Goal: Task Accomplishment & Management: Manage account settings

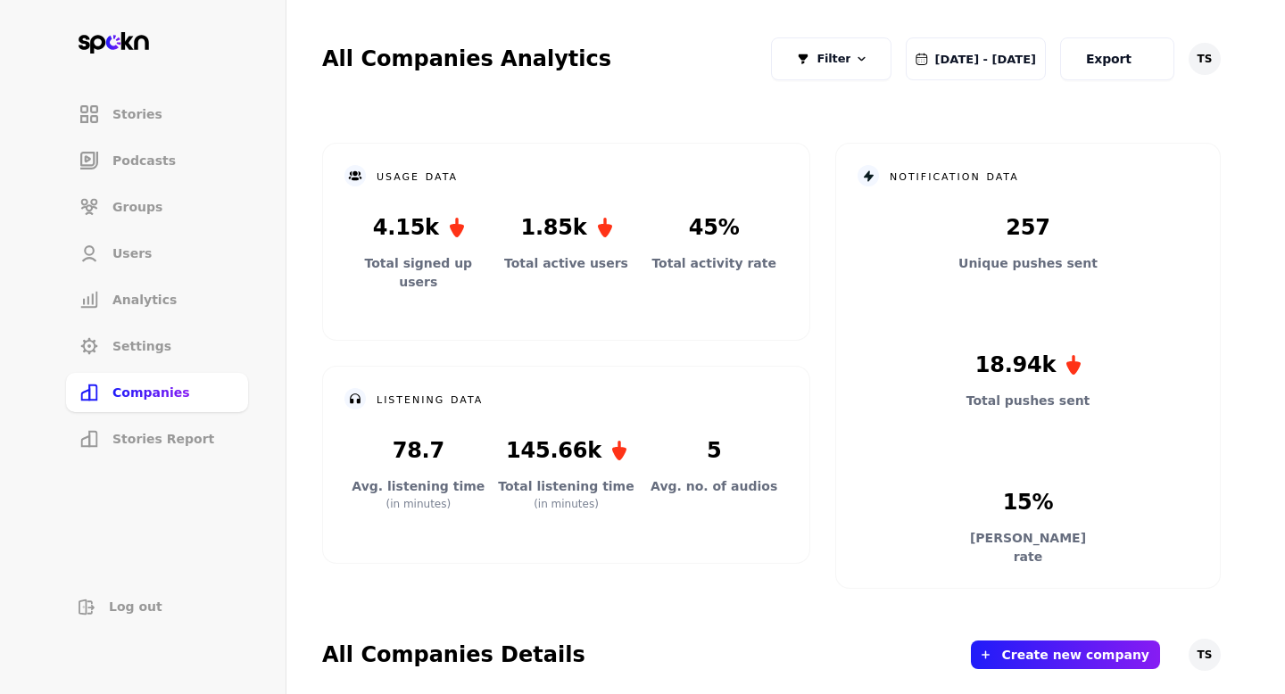
scroll to position [640, 0]
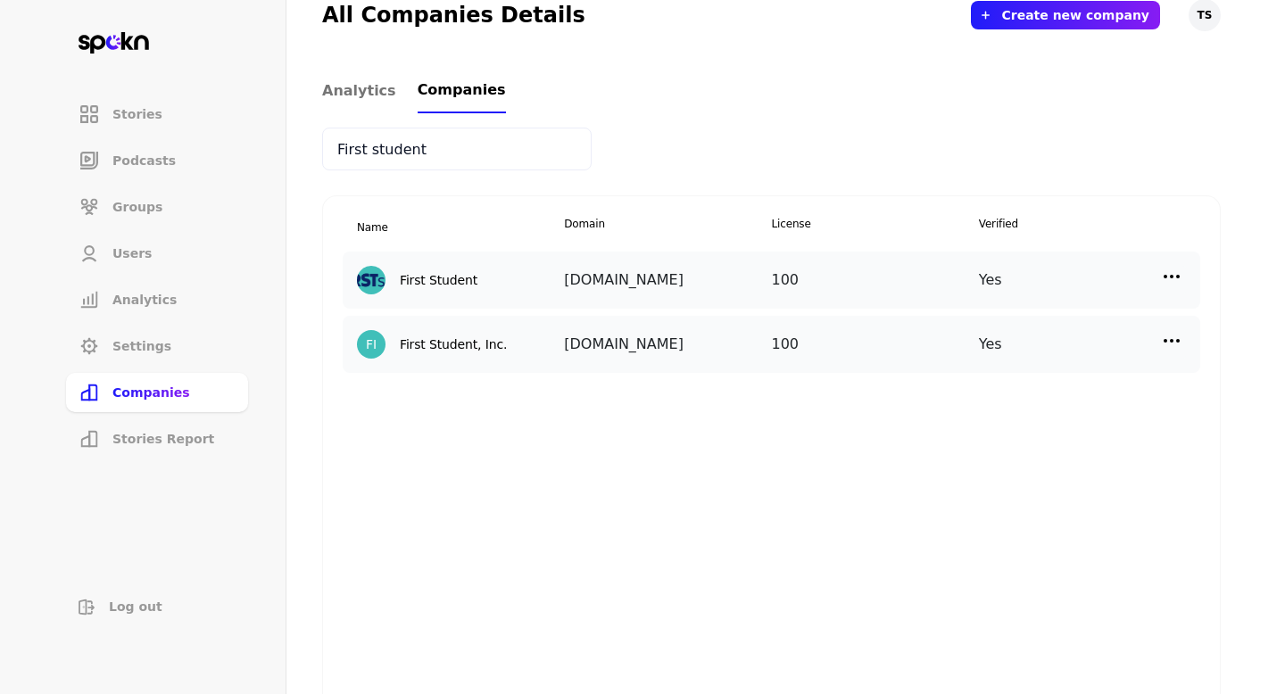
type input "First student"
click at [1161, 272] on img at bounding box center [1171, 276] width 21 height 21
click at [1023, 363] on p "Manage Users" at bounding box center [1012, 356] width 88 height 20
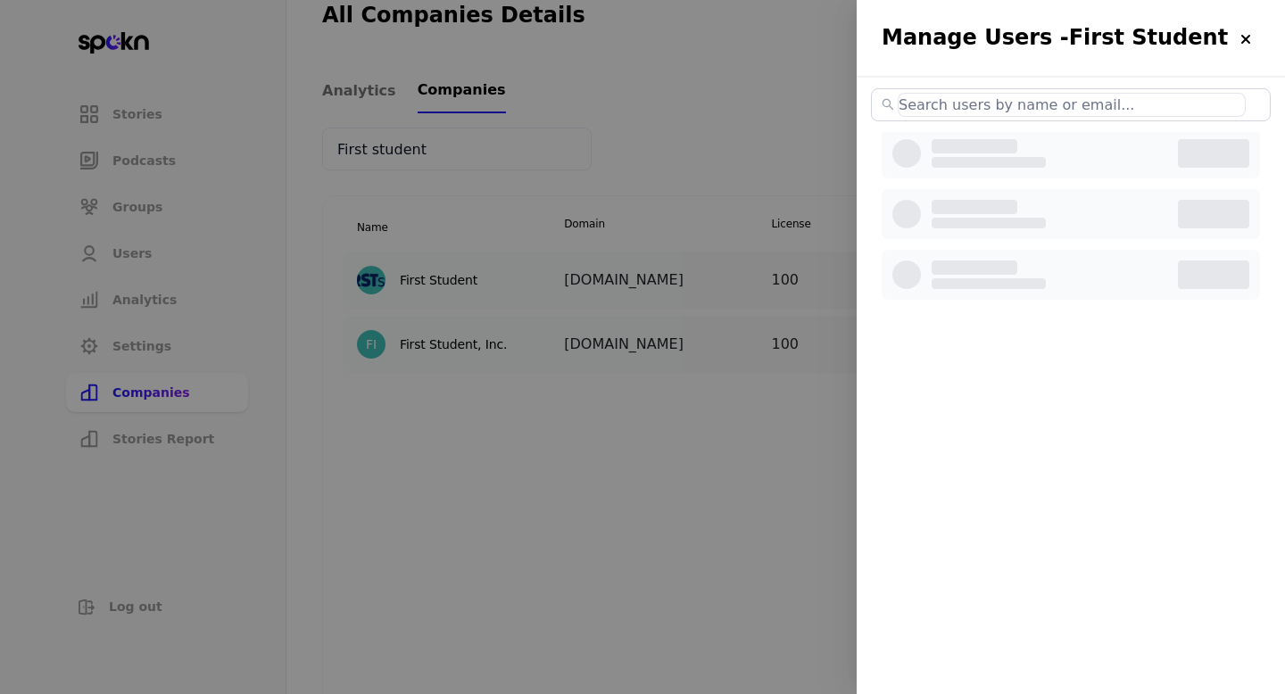
select select "2"
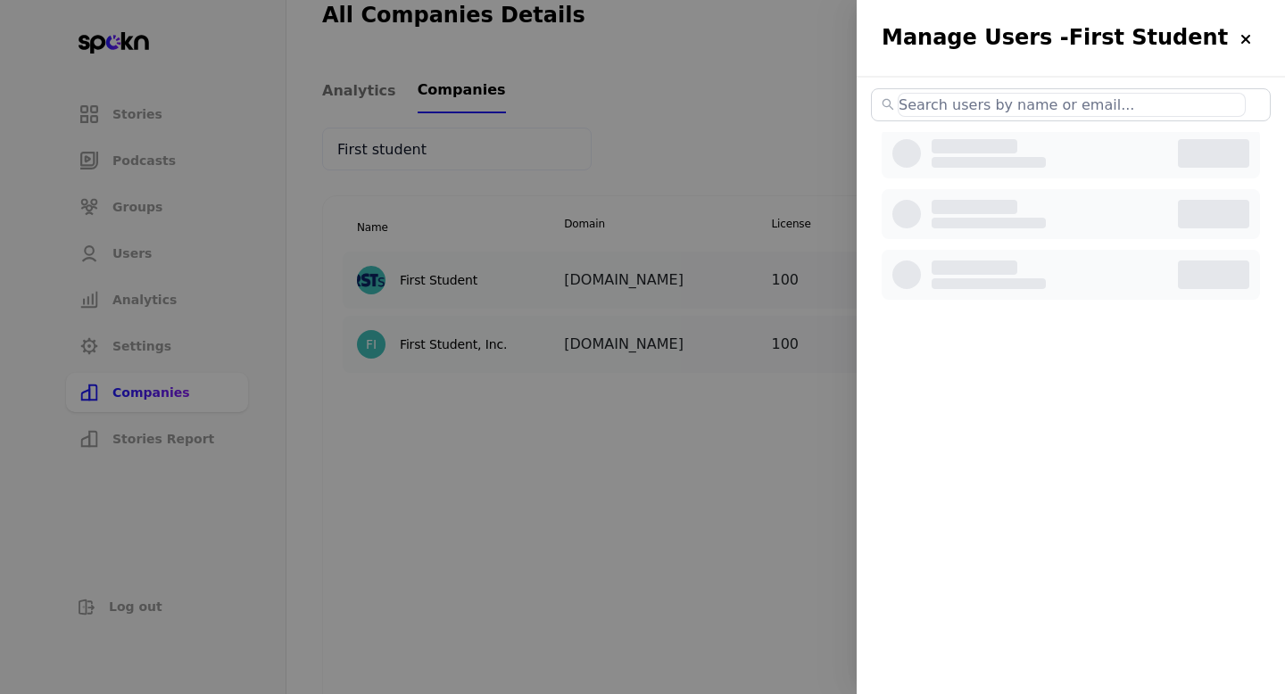
select select "2"
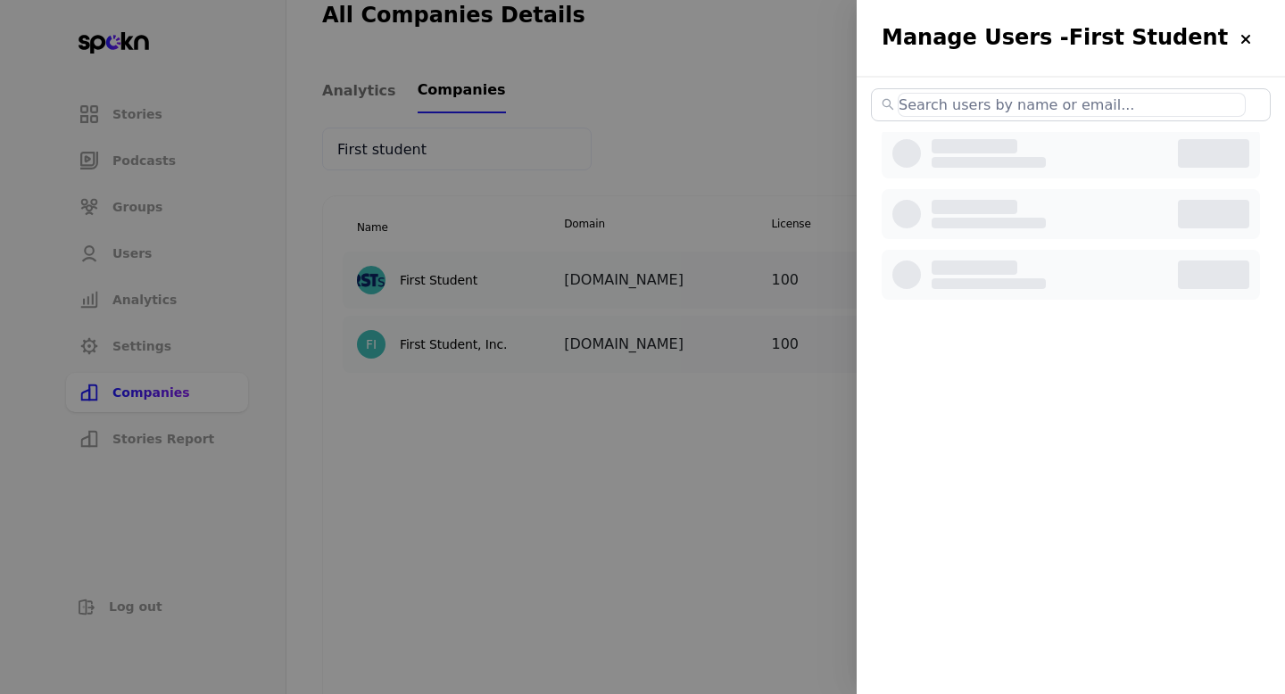
select select "2"
select select "3"
select select "2"
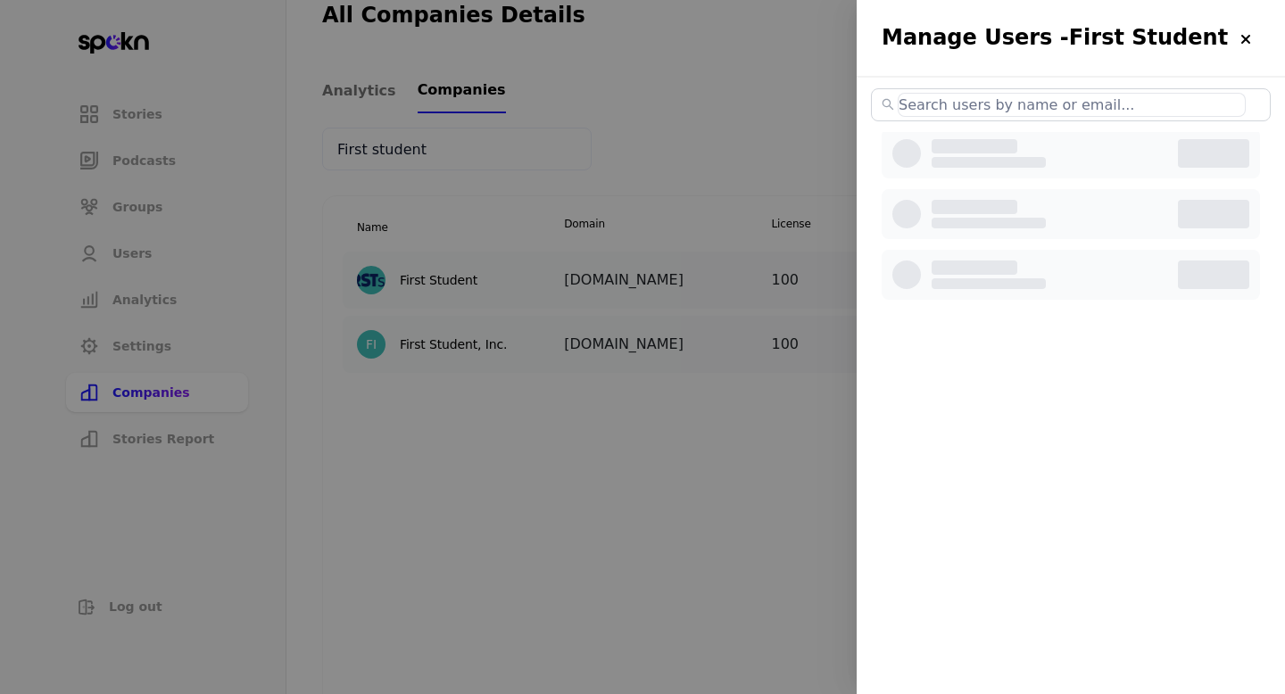
select select "2"
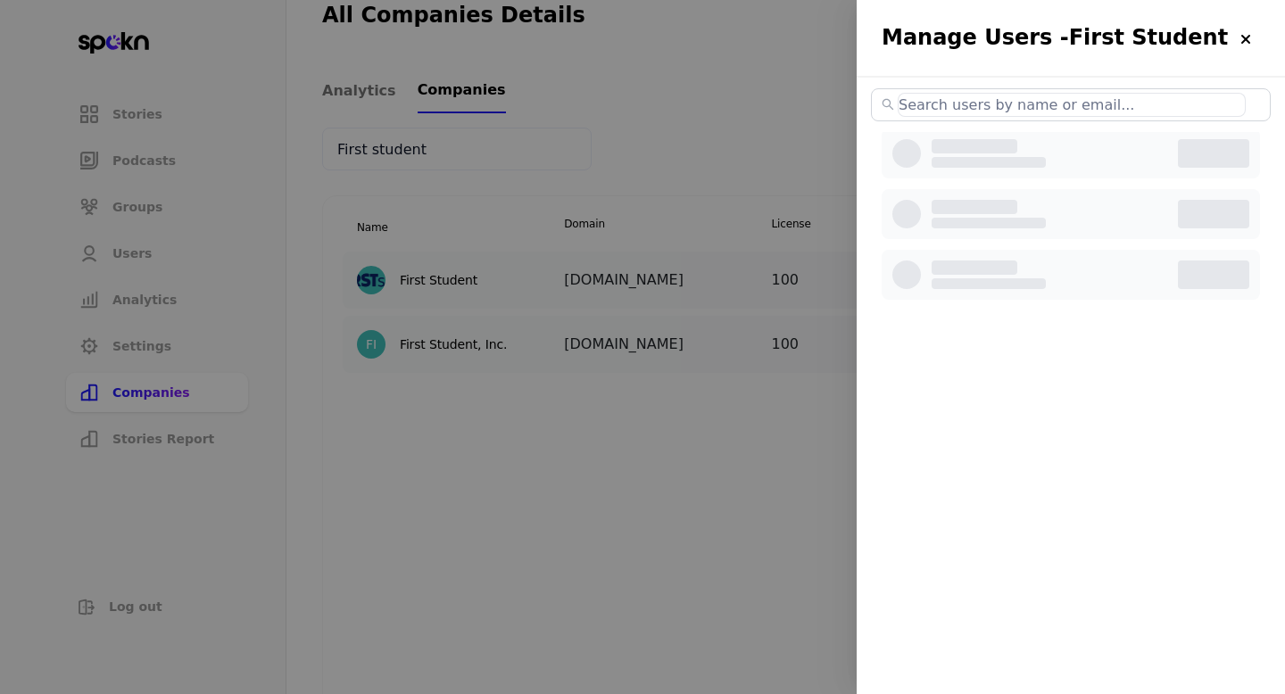
select select "3"
select select "2"
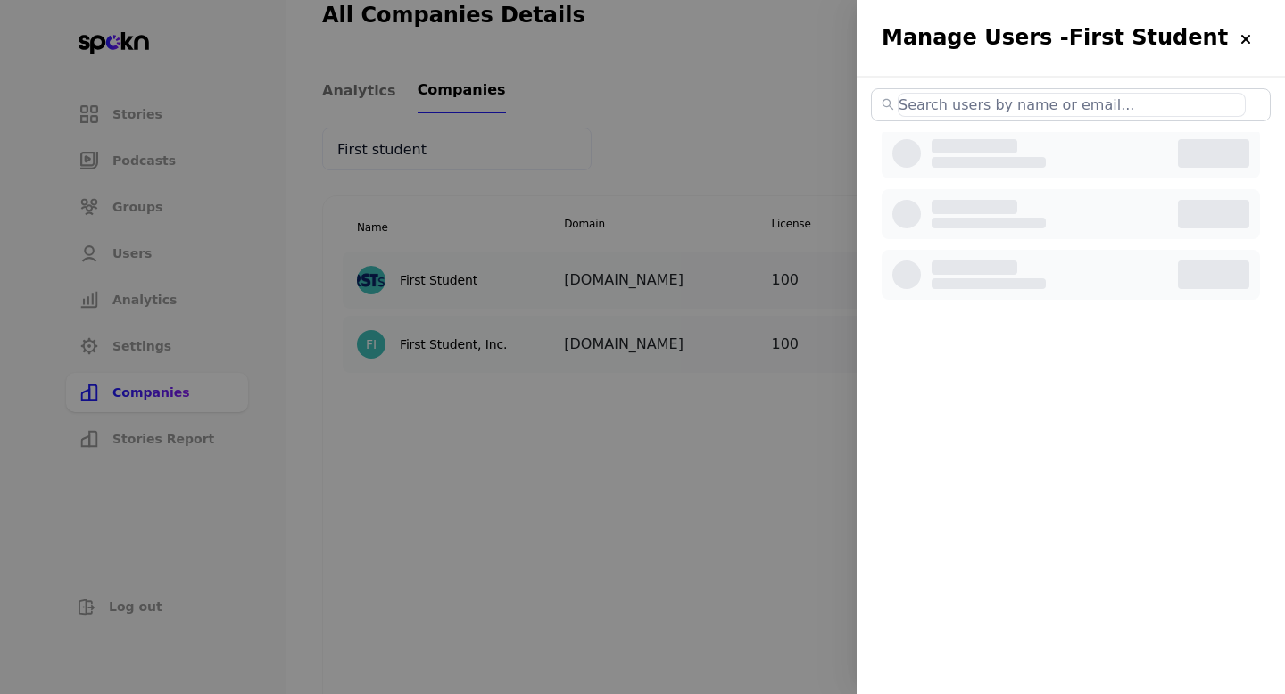
select select "2"
select select "3"
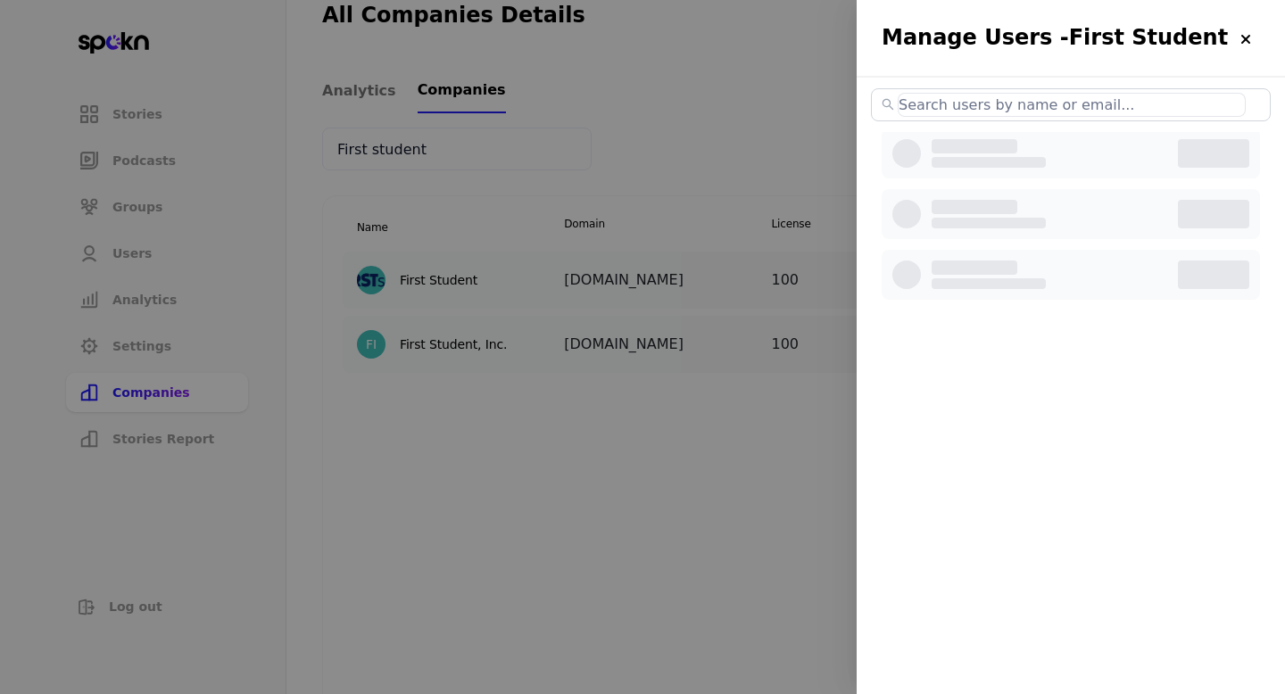
select select "2"
select select "3"
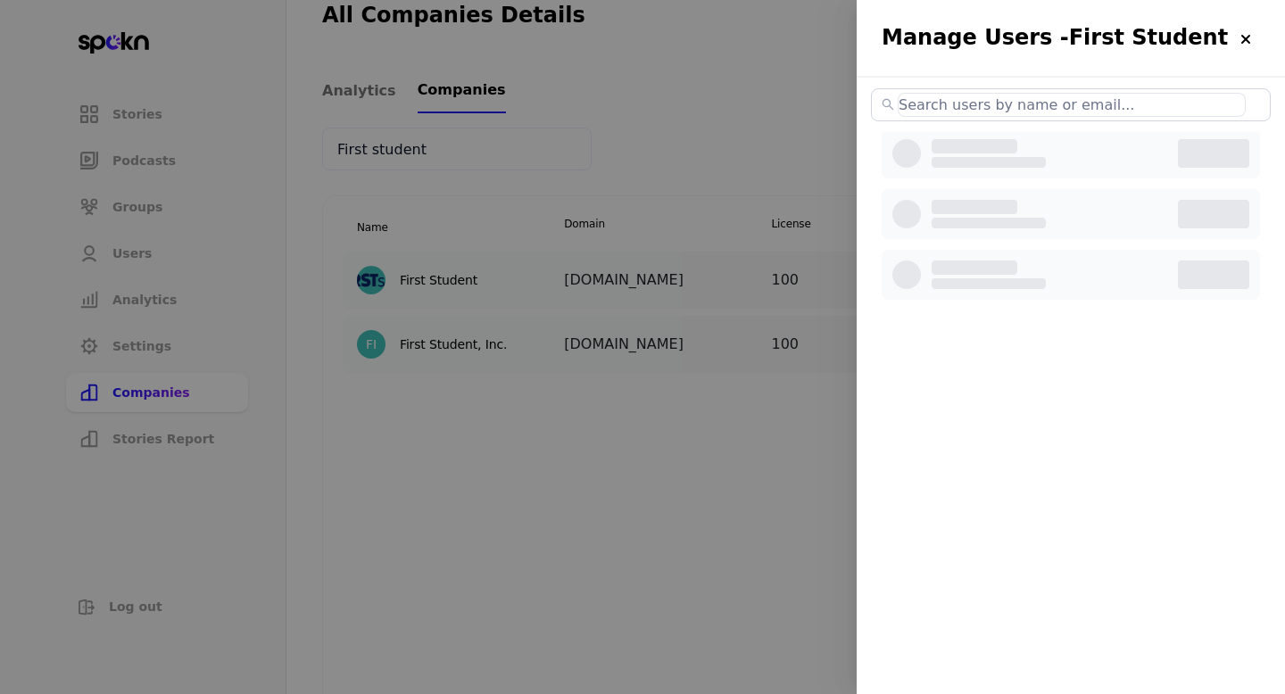
select select "2"
select select "3"
select select "2"
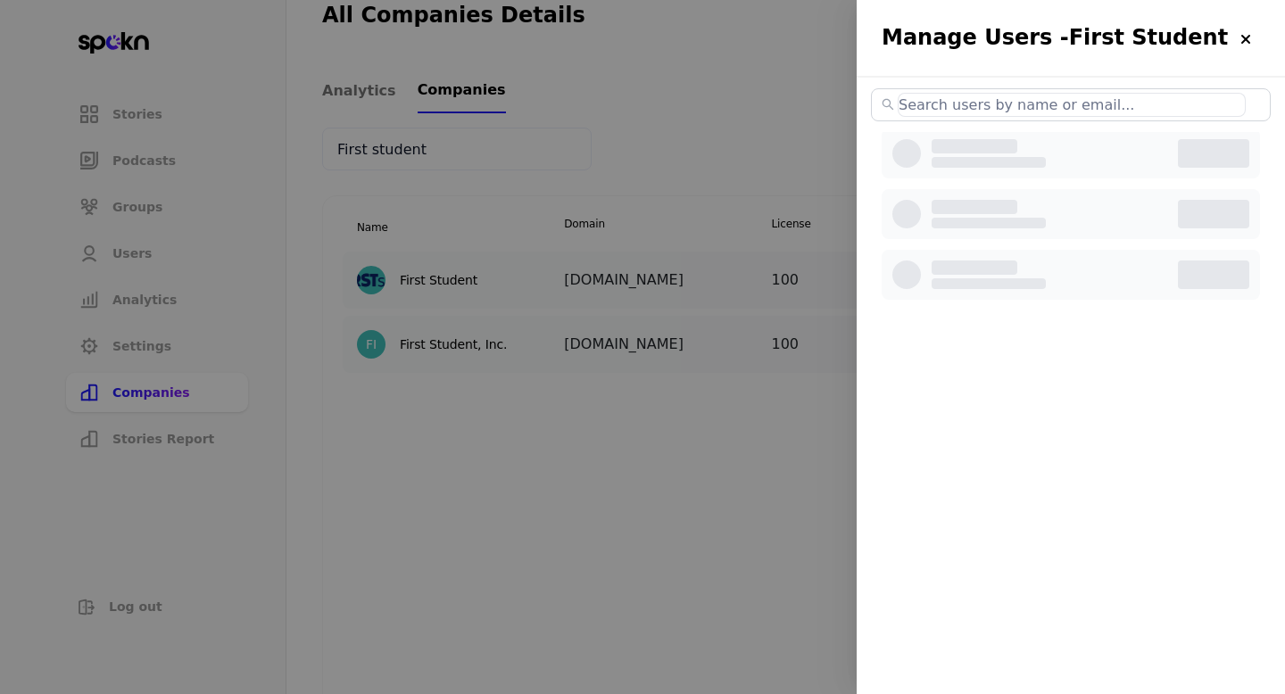
select select "2"
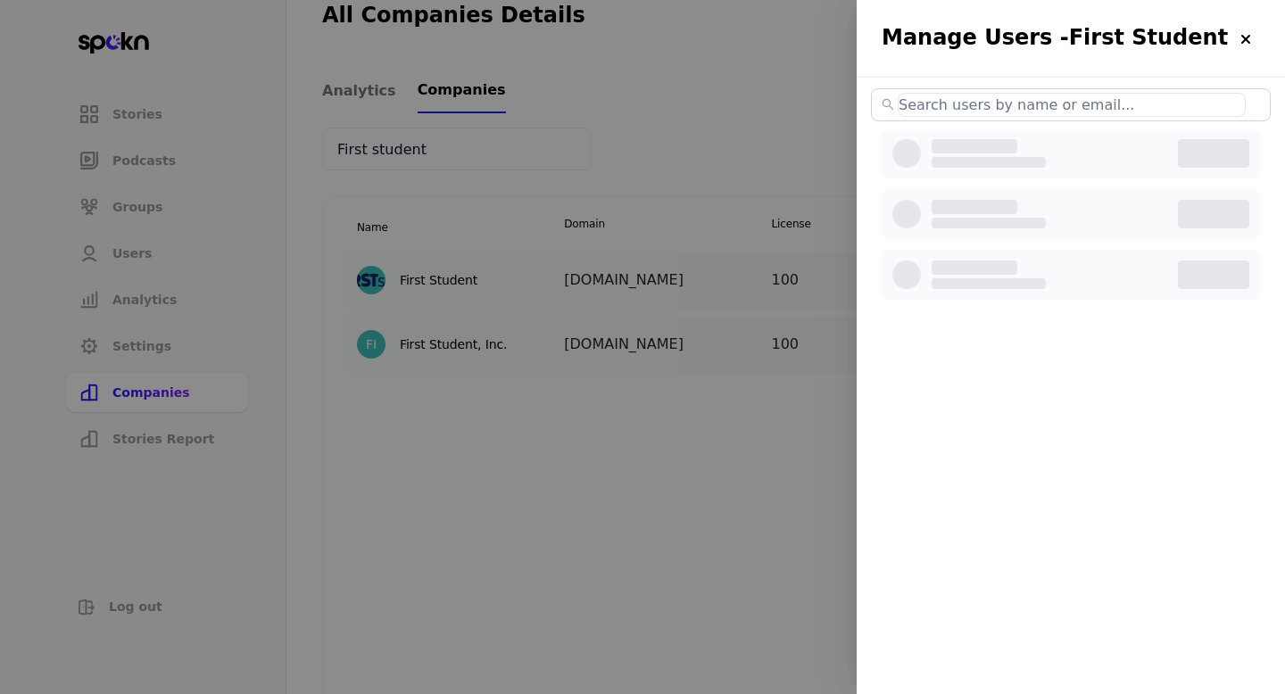
select select "2"
select select "3"
select select "2"
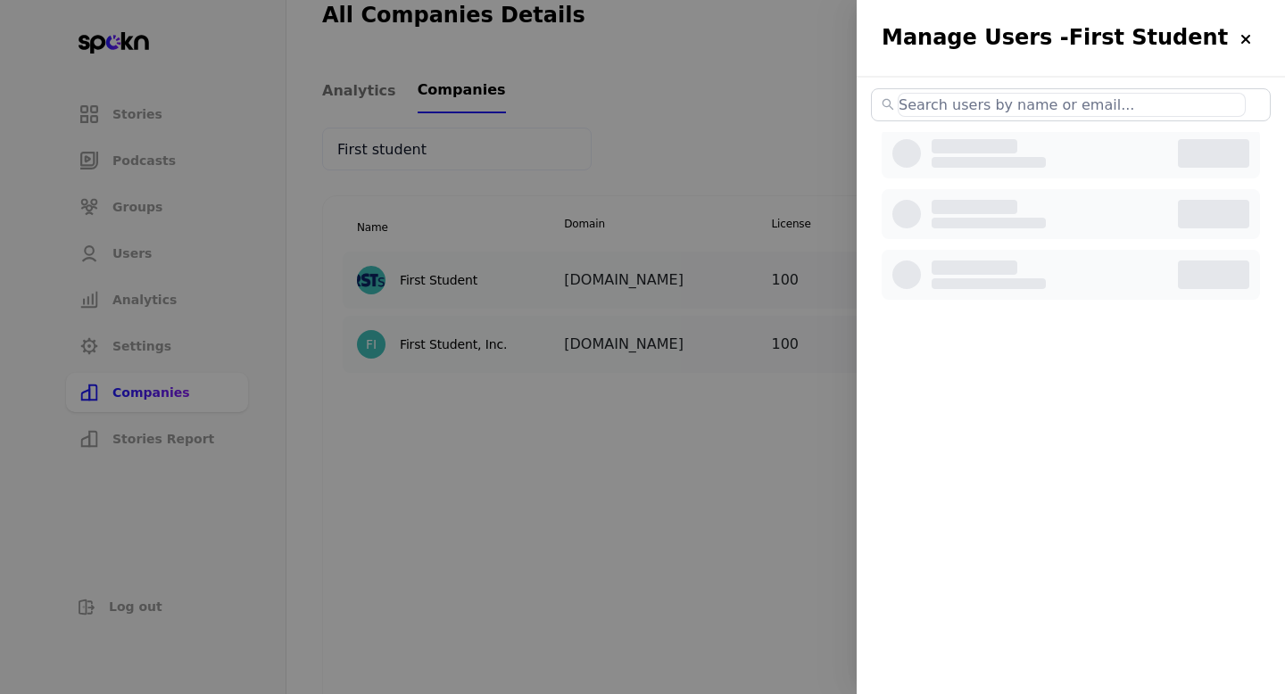
select select "2"
select select "3"
select select "2"
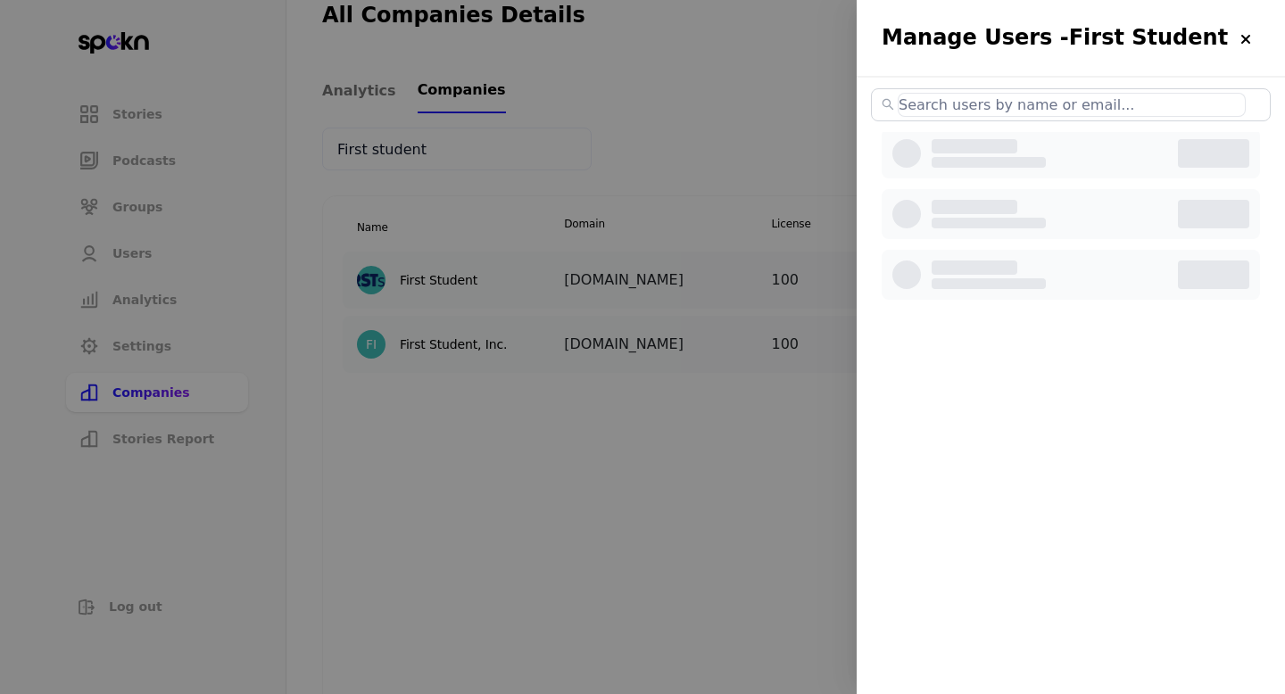
select select "3"
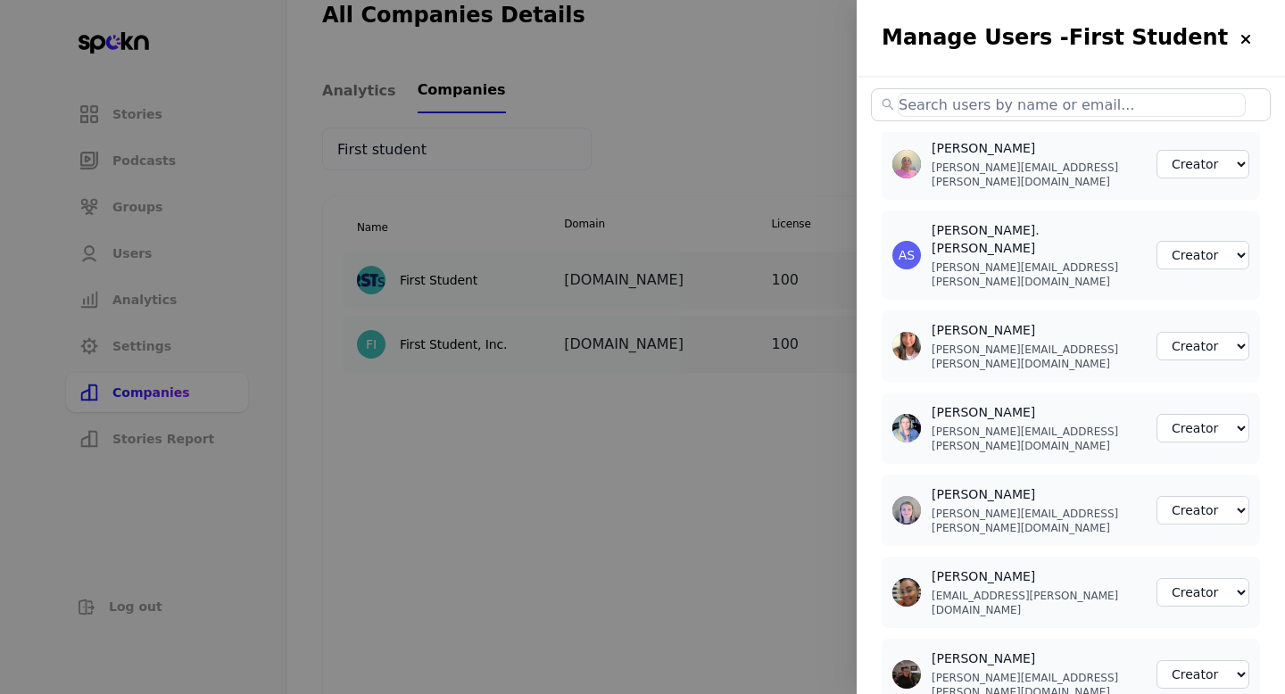
click at [1067, 104] on input "text" at bounding box center [1072, 105] width 348 height 24
paste input "[PERSON_NAME][EMAIL_ADDRESS][PERSON_NAME][DOMAIN_NAME]"
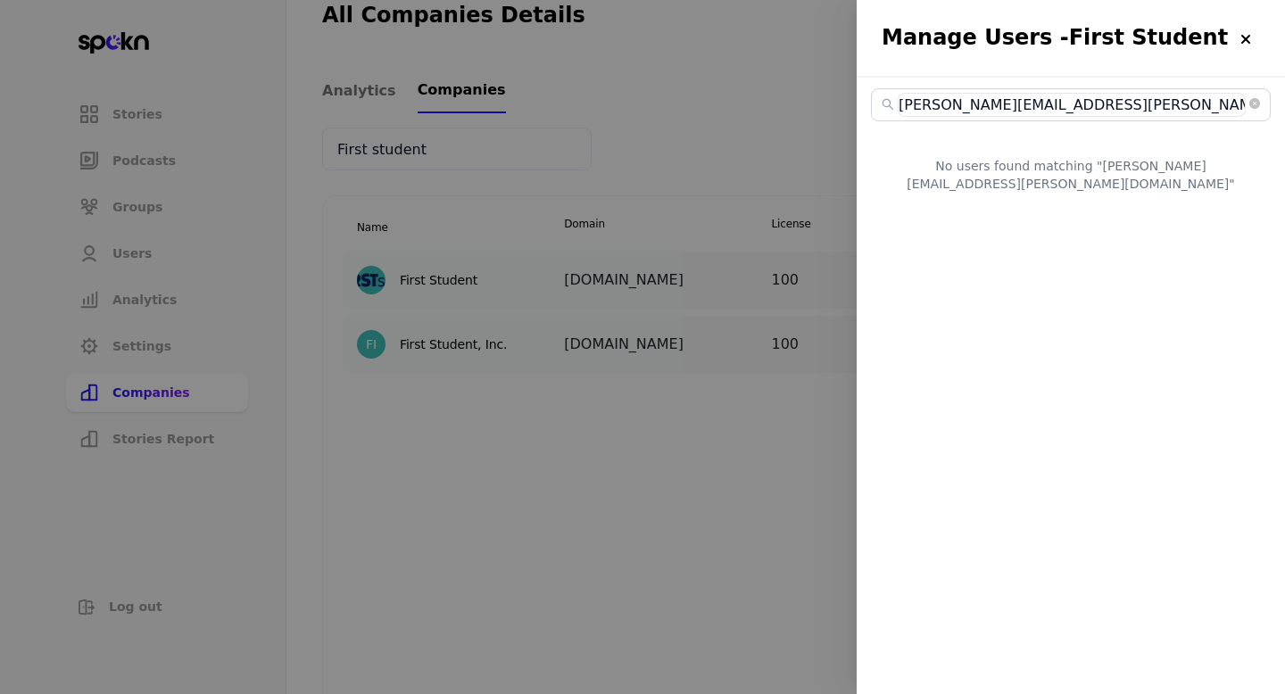
type input "[PERSON_NAME][EMAIL_ADDRESS][PERSON_NAME][DOMAIN_NAME]"
click at [737, 369] on div at bounding box center [642, 347] width 1285 height 694
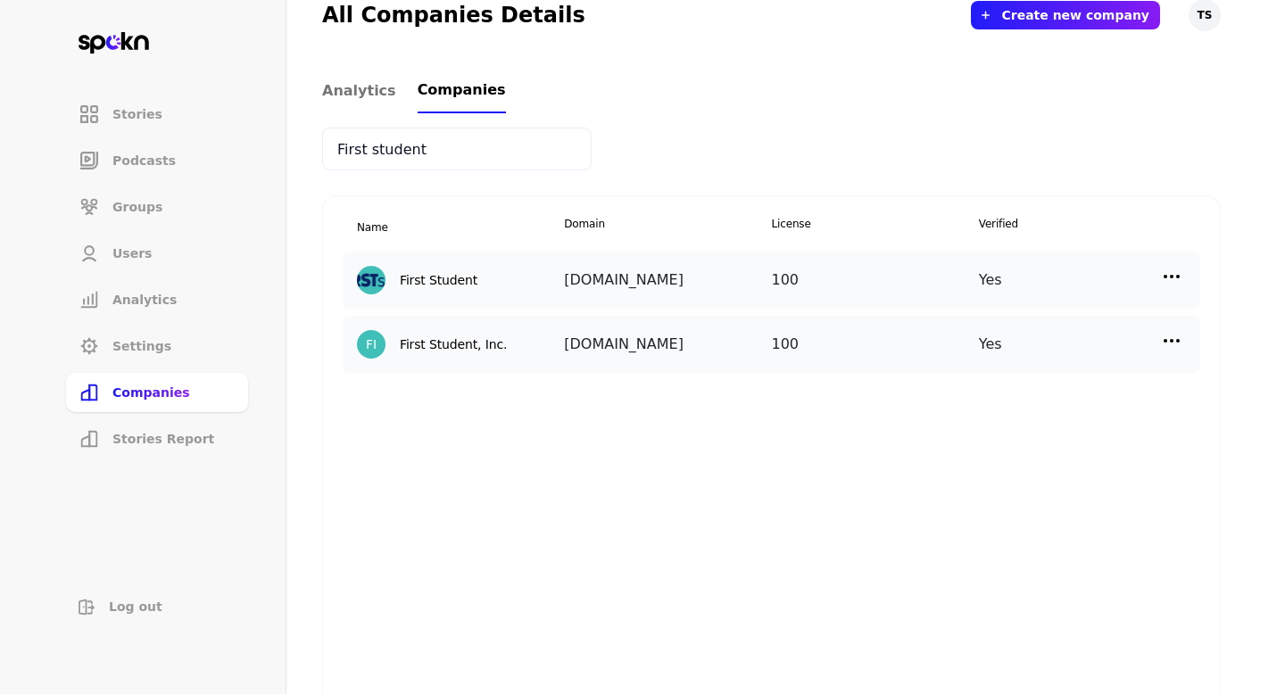
click at [1174, 344] on img at bounding box center [1171, 340] width 21 height 21
click at [968, 382] on p "Edit" at bounding box center [980, 379] width 24 height 20
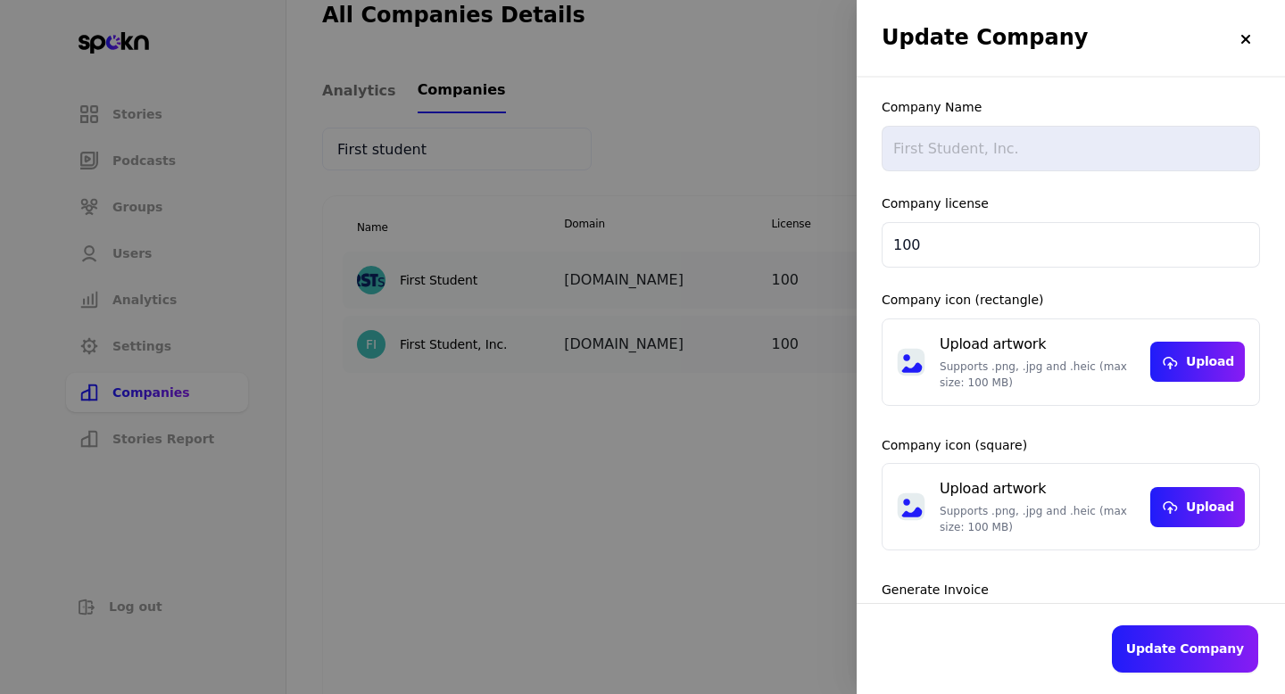
click at [806, 388] on div at bounding box center [642, 347] width 1285 height 694
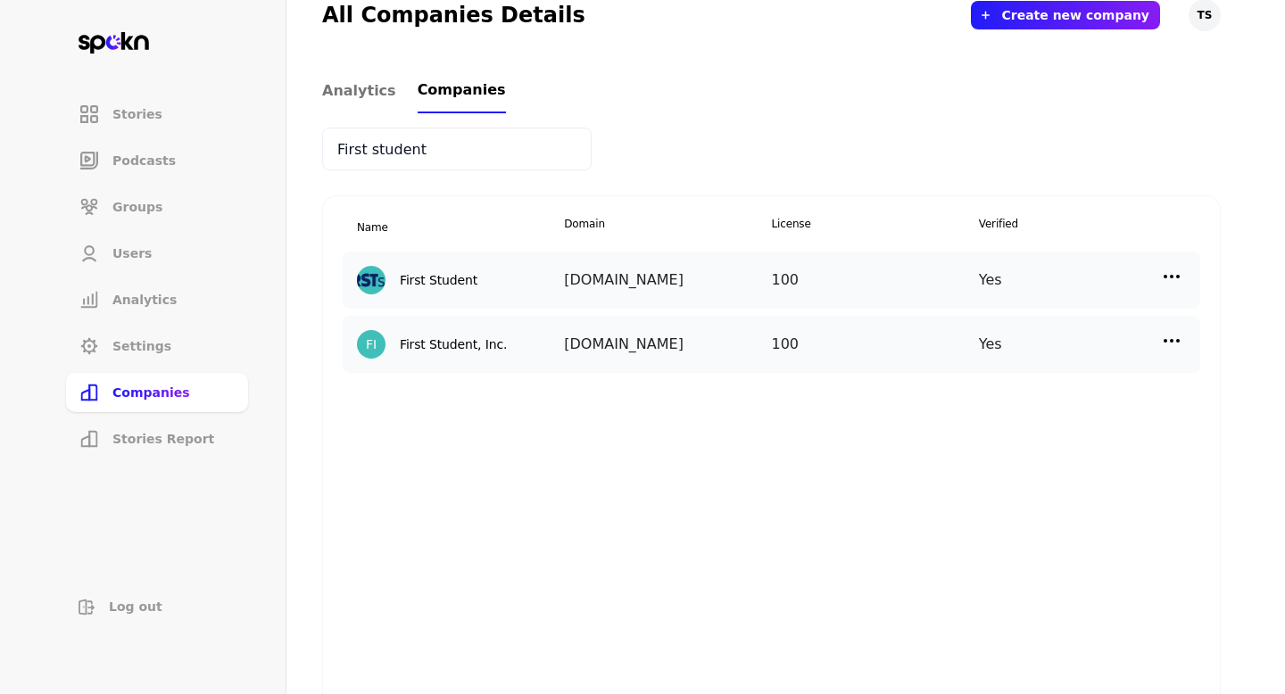
click at [1172, 335] on img at bounding box center [1171, 340] width 21 height 21
click at [1002, 419] on p "Manage Users" at bounding box center [1012, 420] width 88 height 20
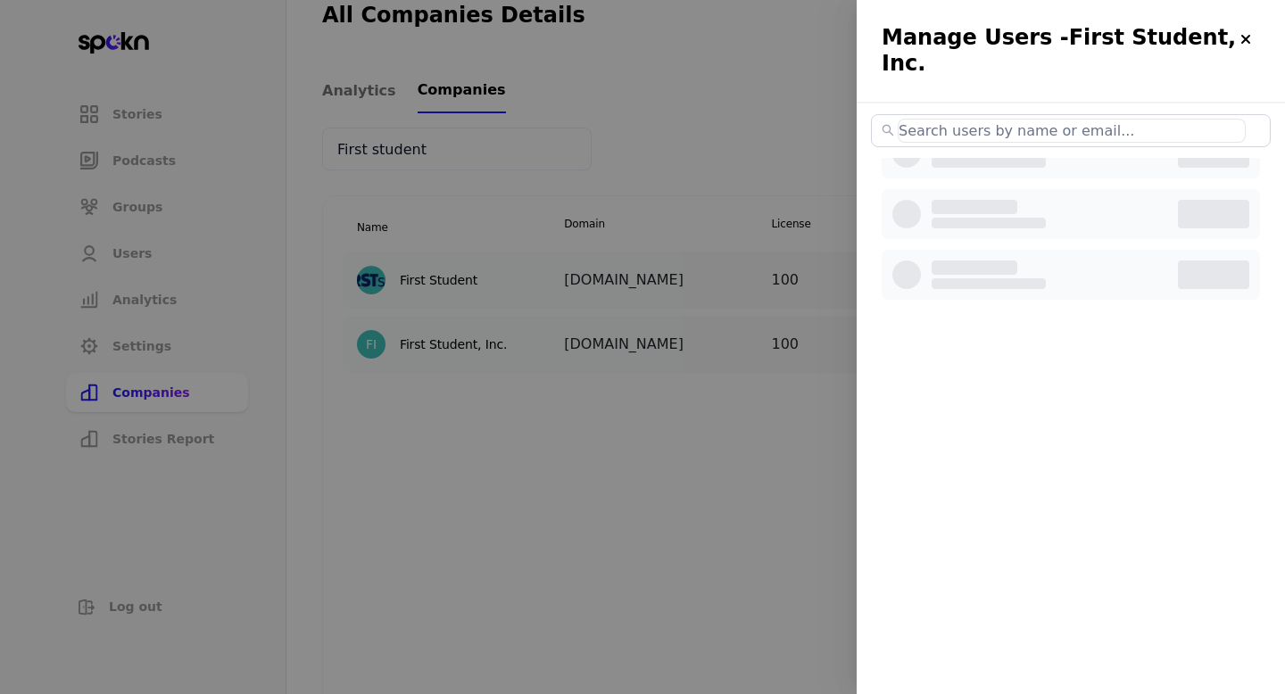
select select "2"
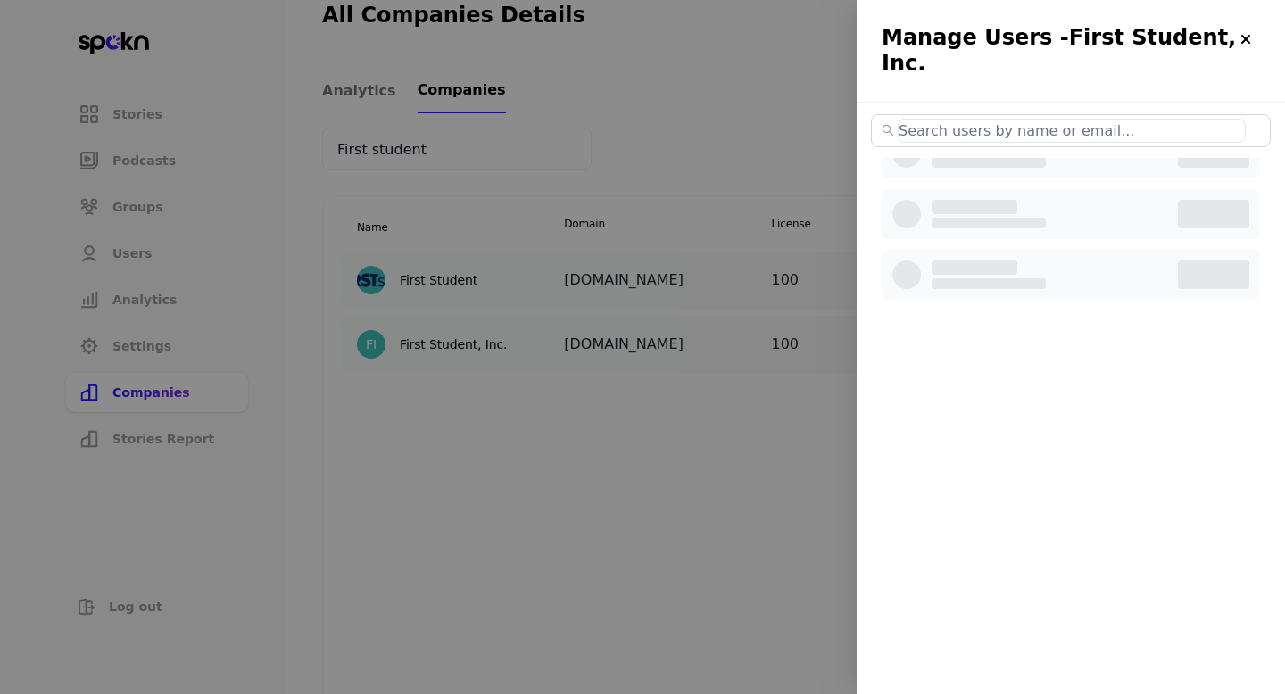
select select "2"
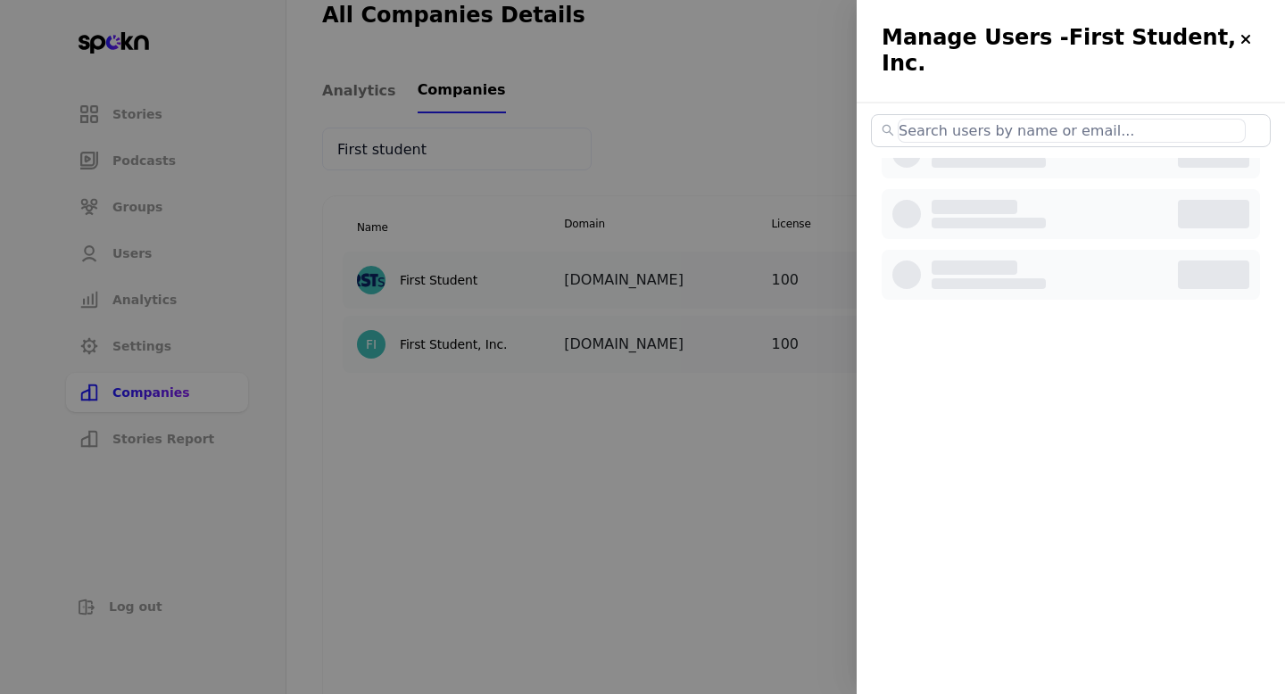
select select "2"
select select "3"
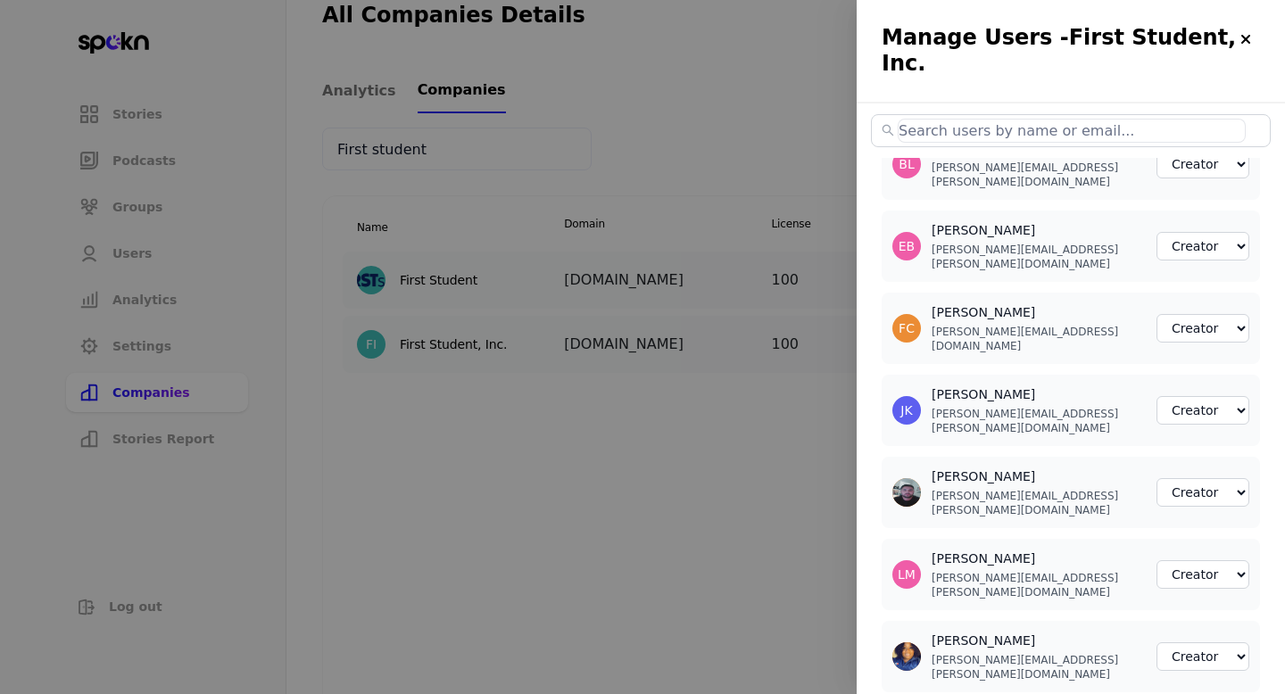
click at [1069, 119] on input "text" at bounding box center [1072, 131] width 348 height 24
paste input "[PERSON_NAME][EMAIL_ADDRESS][PERSON_NAME][DOMAIN_NAME]"
type input "[PERSON_NAME][EMAIL_ADDRESS][PERSON_NAME][DOMAIN_NAME]"
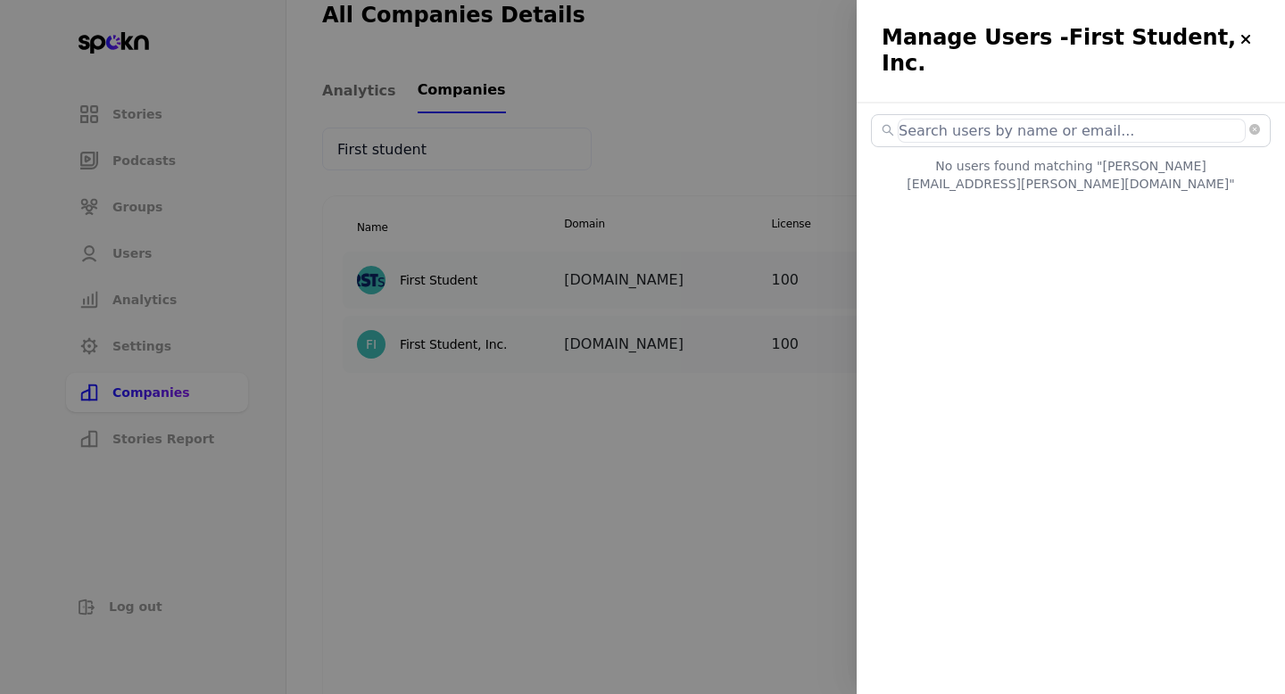
select select "2"
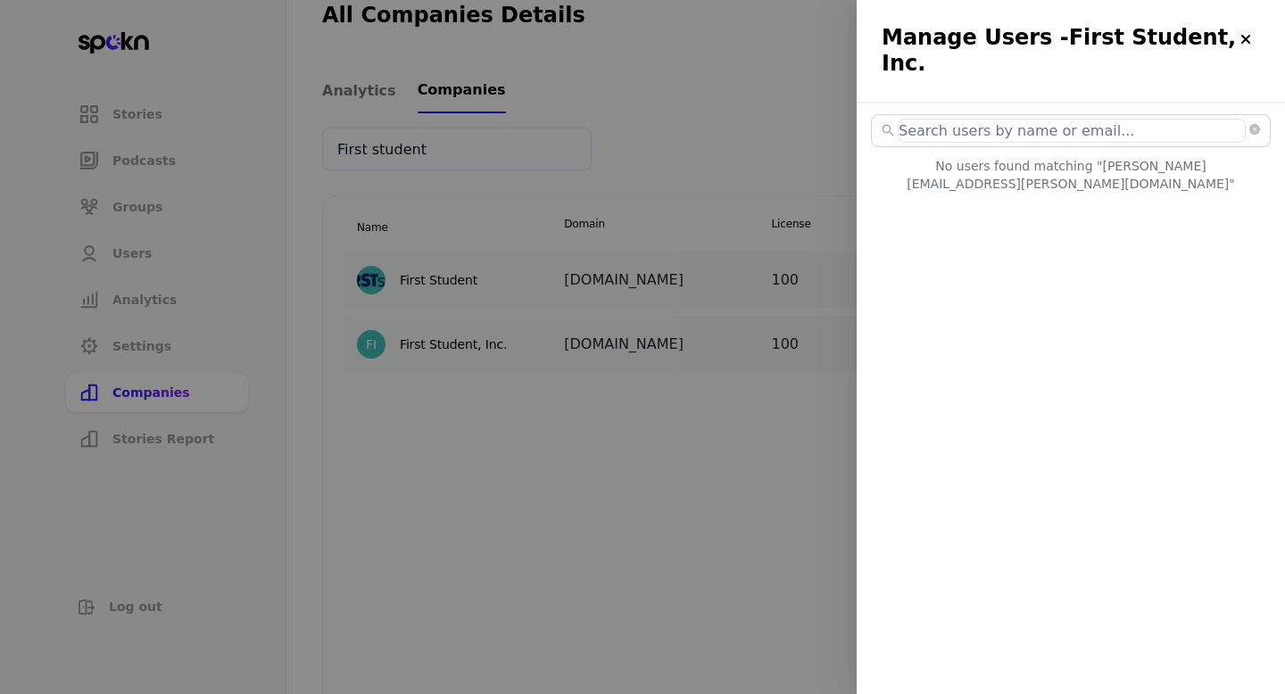
select select "2"
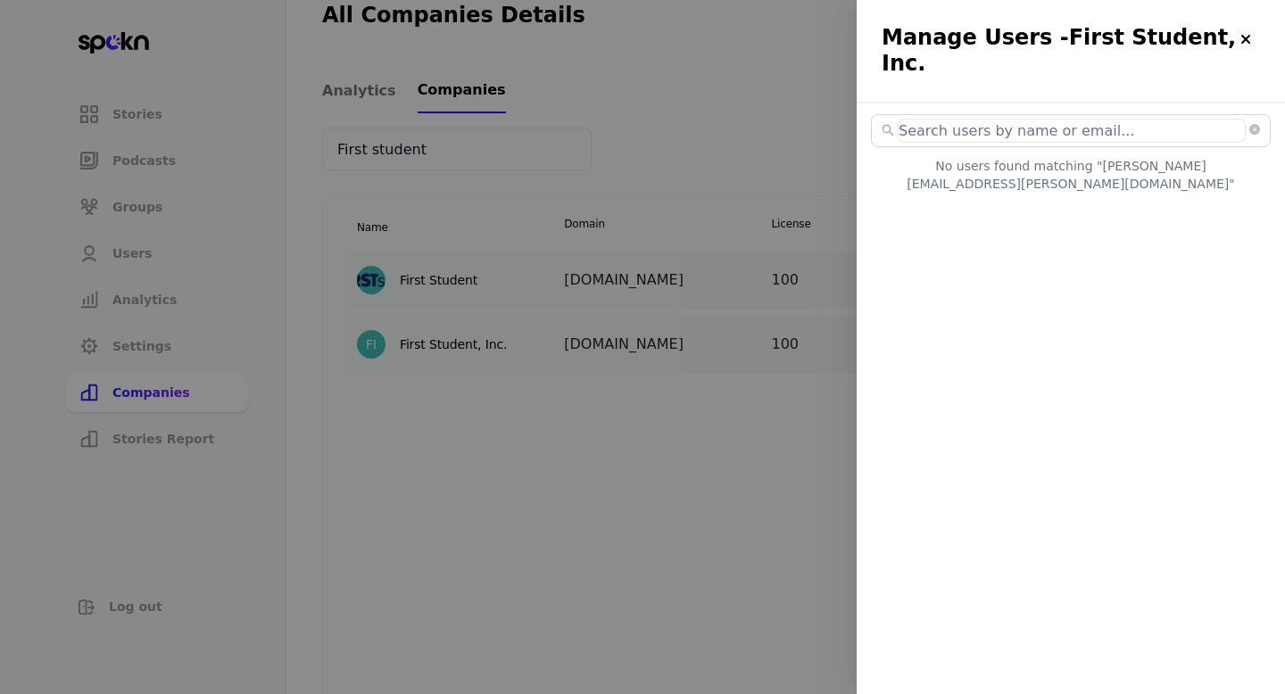
select select "2"
select select "3"
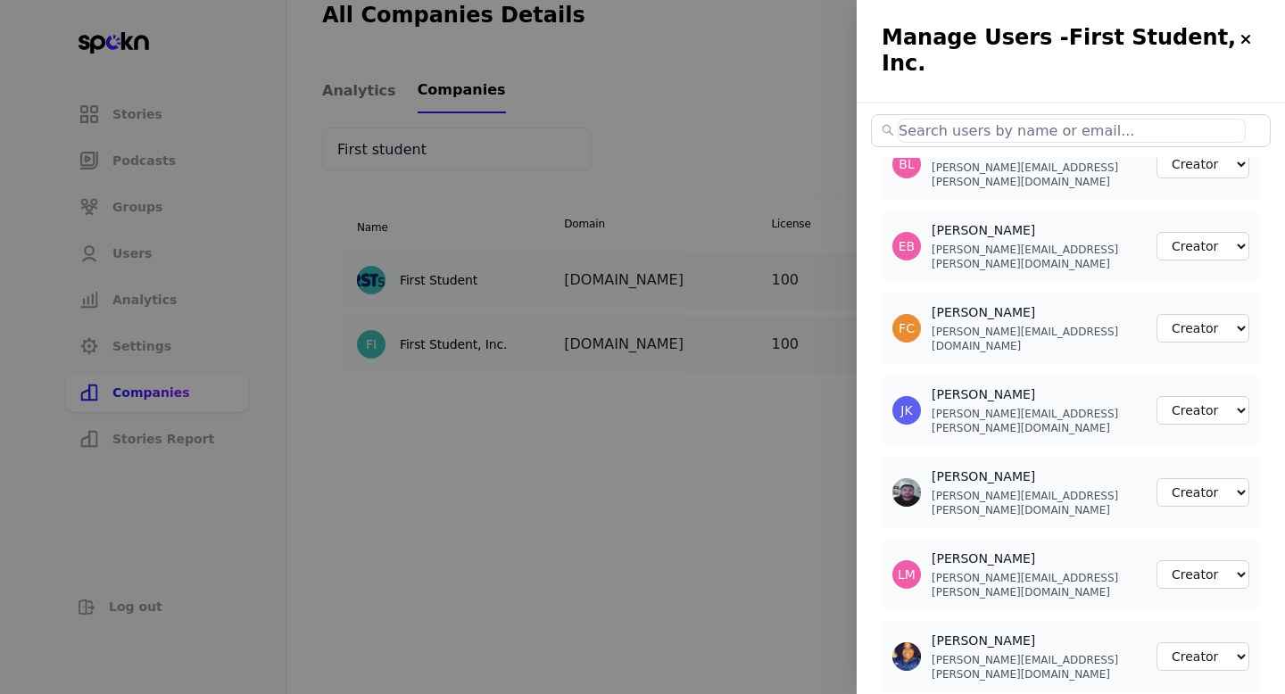
click at [739, 457] on div at bounding box center [642, 347] width 1285 height 694
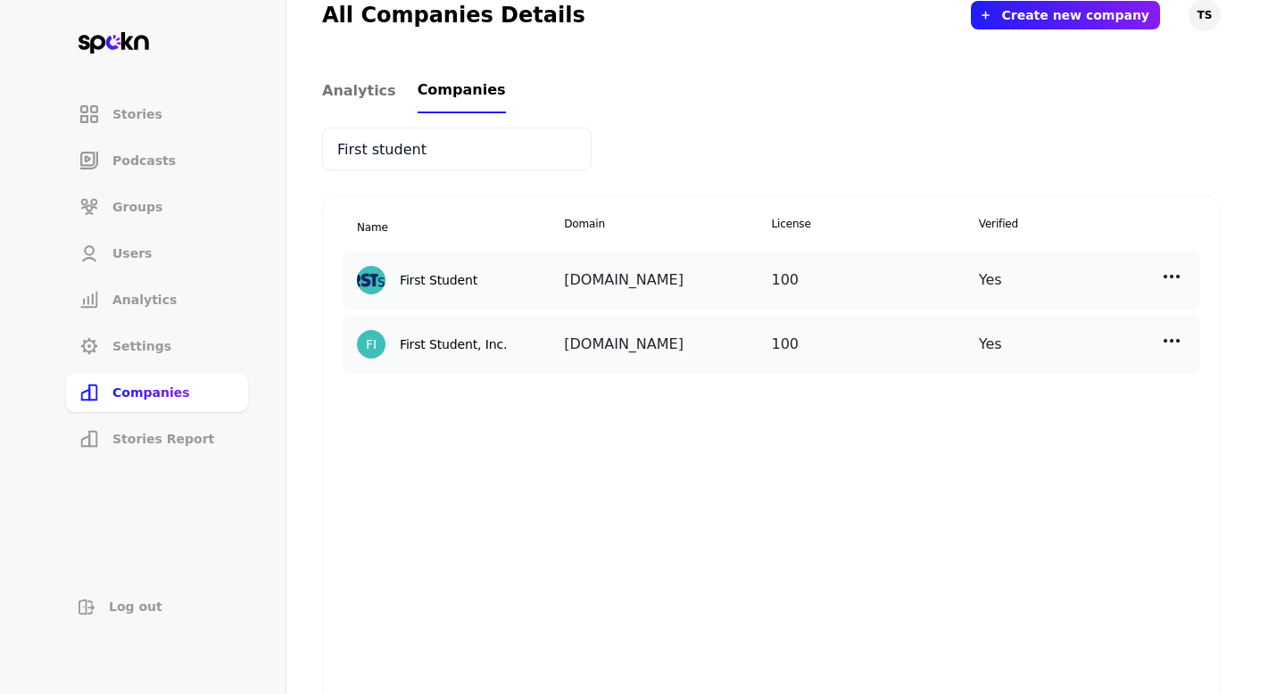
click at [1172, 331] on img at bounding box center [1171, 340] width 21 height 21
click at [1000, 414] on p "Manage Users" at bounding box center [1012, 420] width 88 height 20
select select "2"
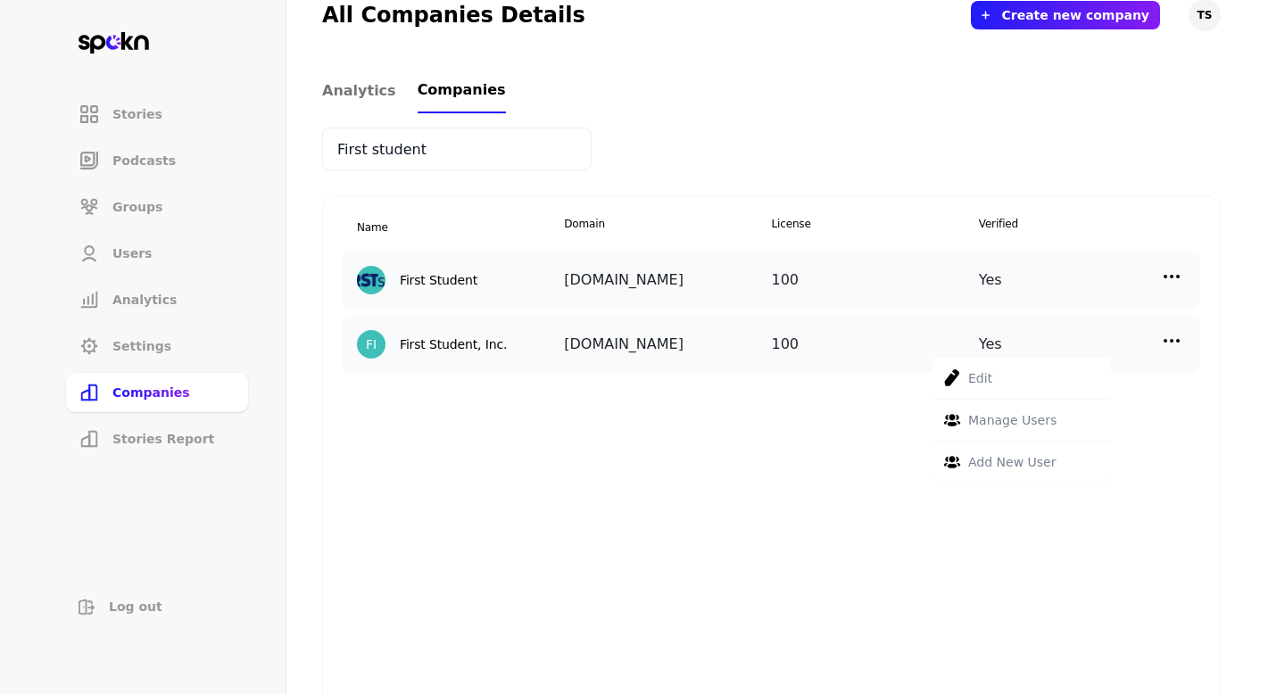
select select "2"
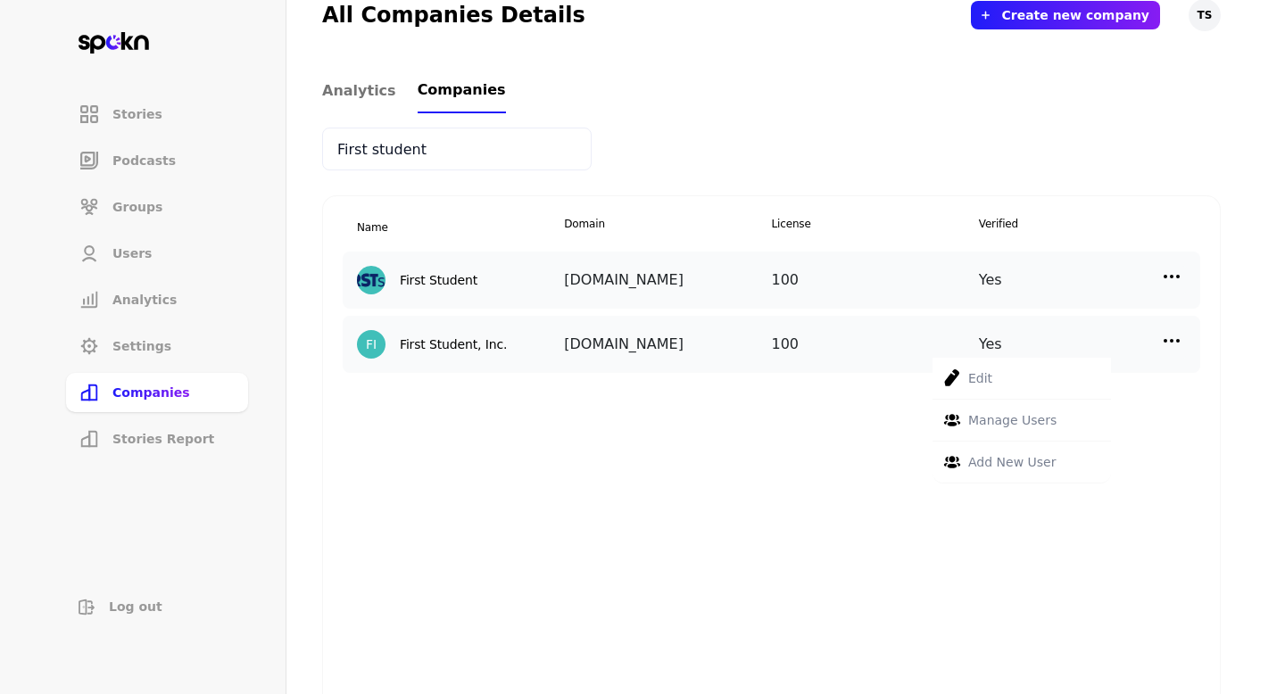
select select "2"
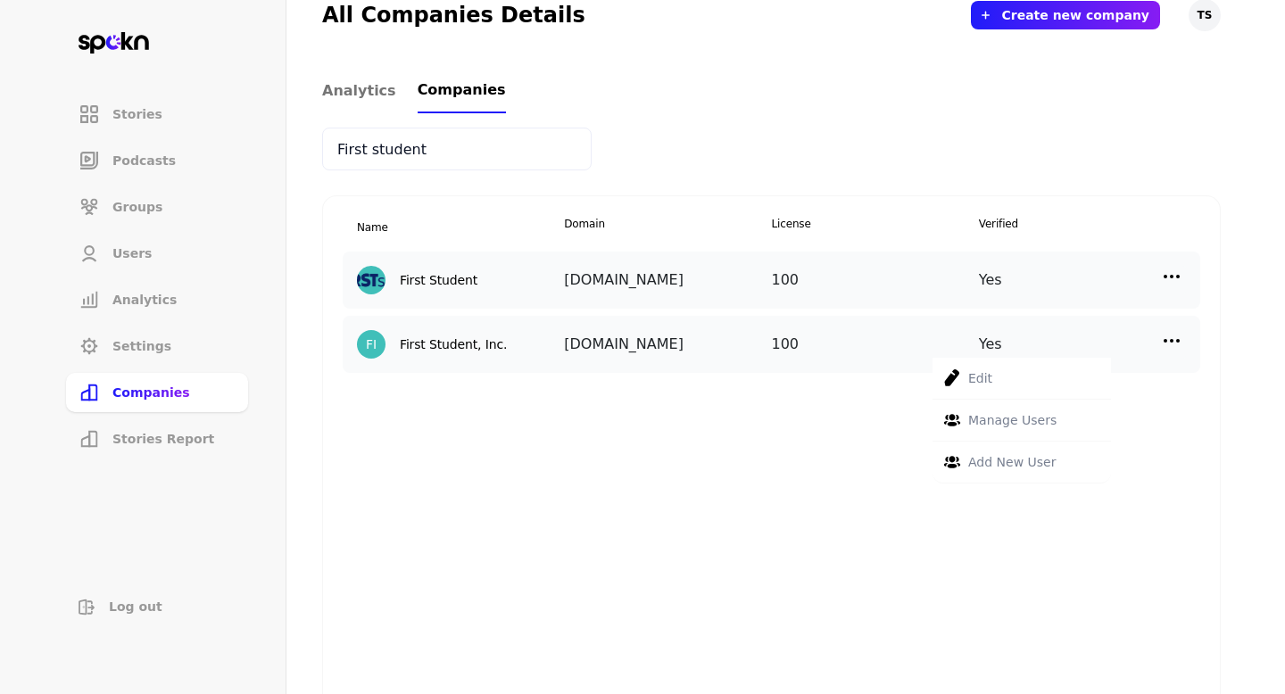
select select "3"
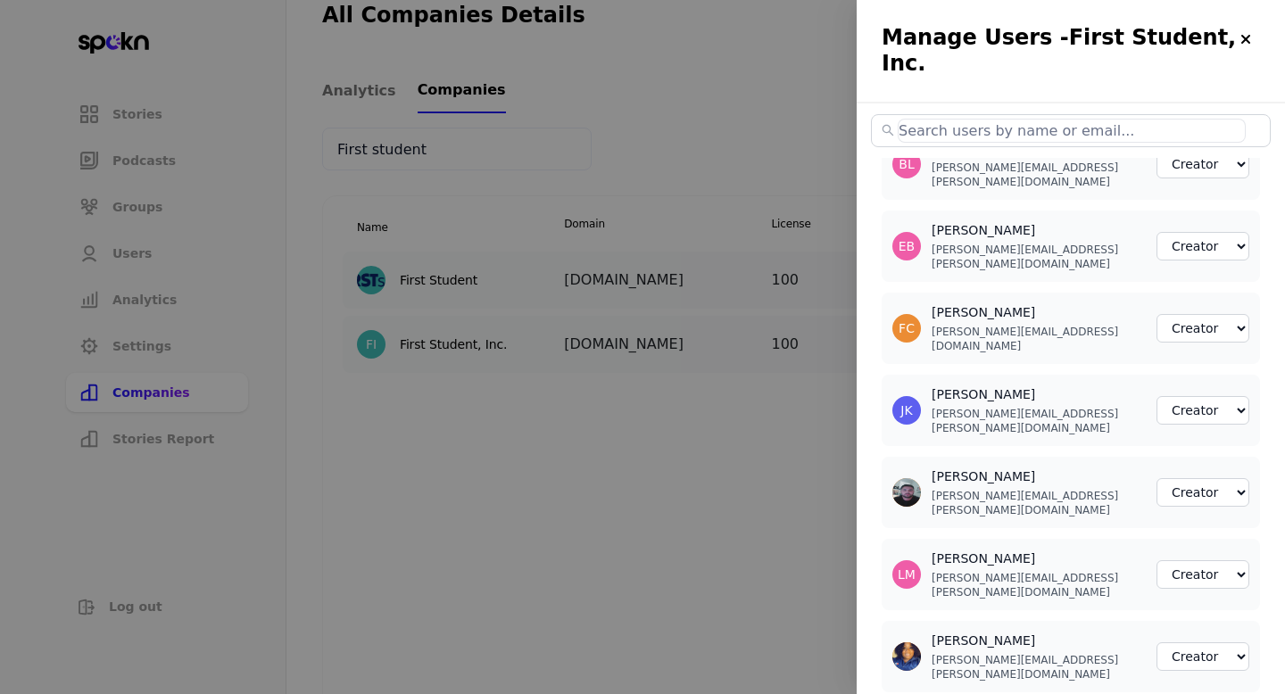
click at [991, 119] on input "text" at bounding box center [1072, 131] width 348 height 24
paste input "[PERSON_NAME][EMAIL_ADDRESS][PERSON_NAME][DOMAIN_NAME]"
type input "[PERSON_NAME][EMAIL_ADDRESS][PERSON_NAME][DOMAIN_NAME]"
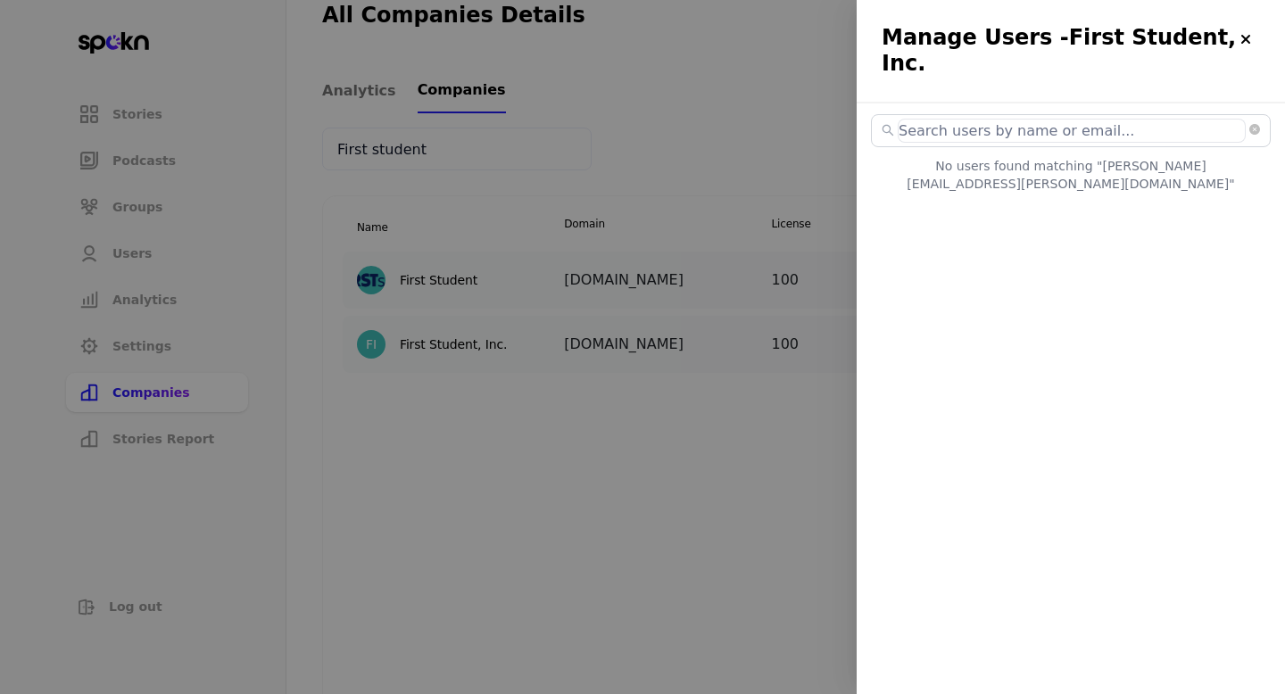
select select "2"
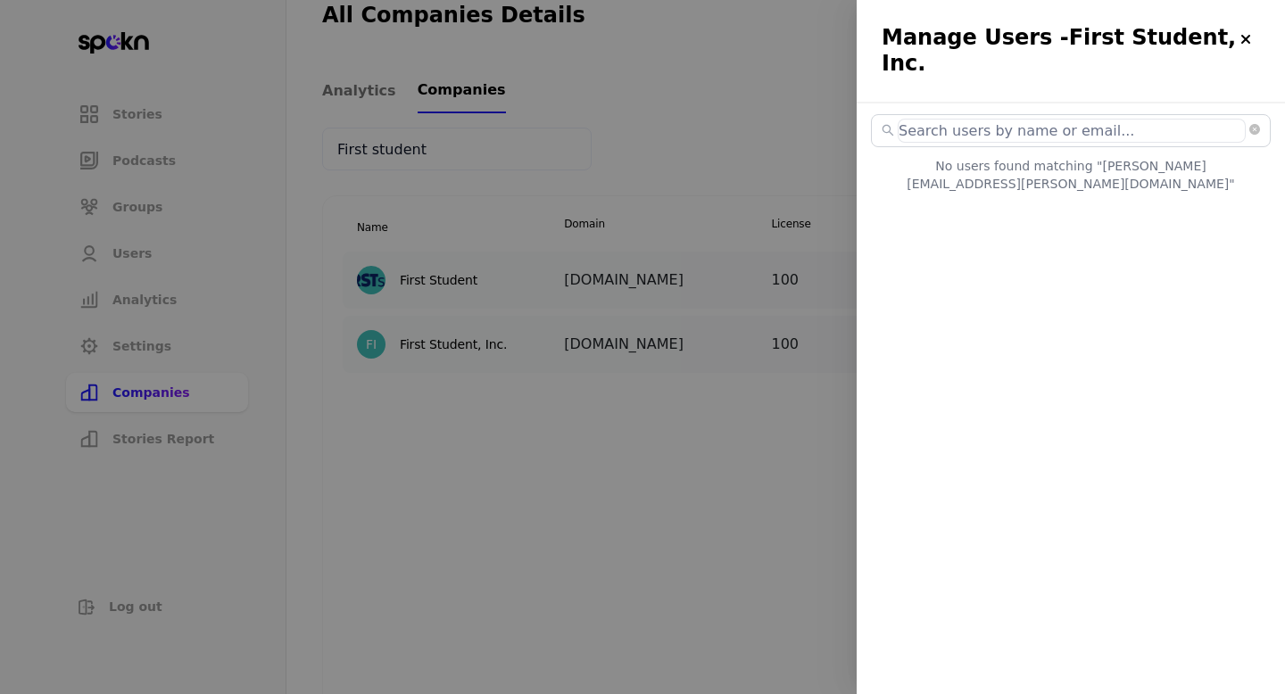
select select "2"
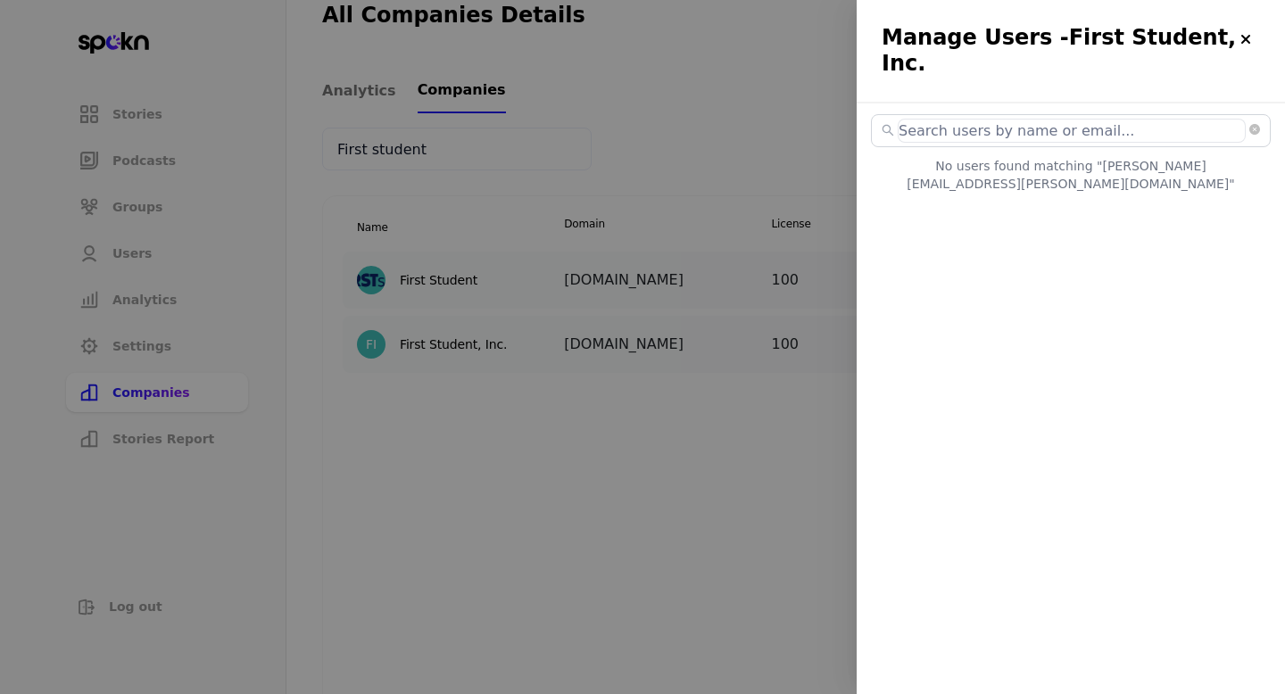
select select "2"
select select "3"
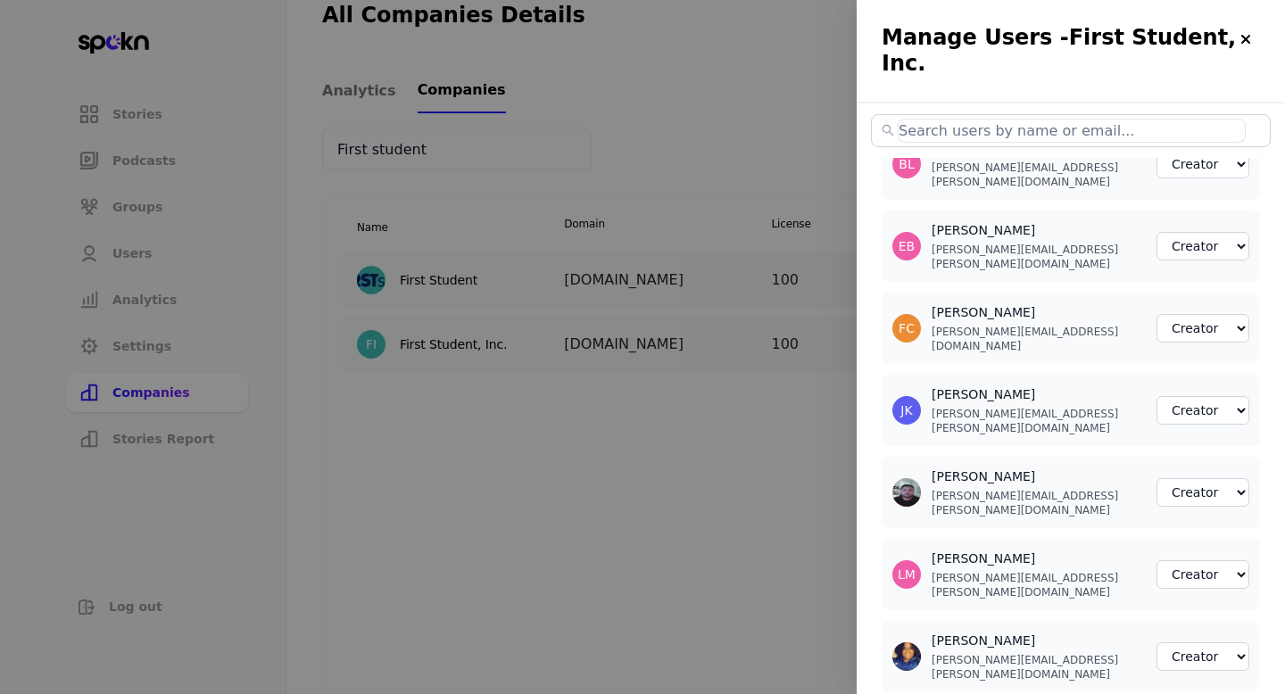
click at [771, 455] on div at bounding box center [642, 347] width 1285 height 694
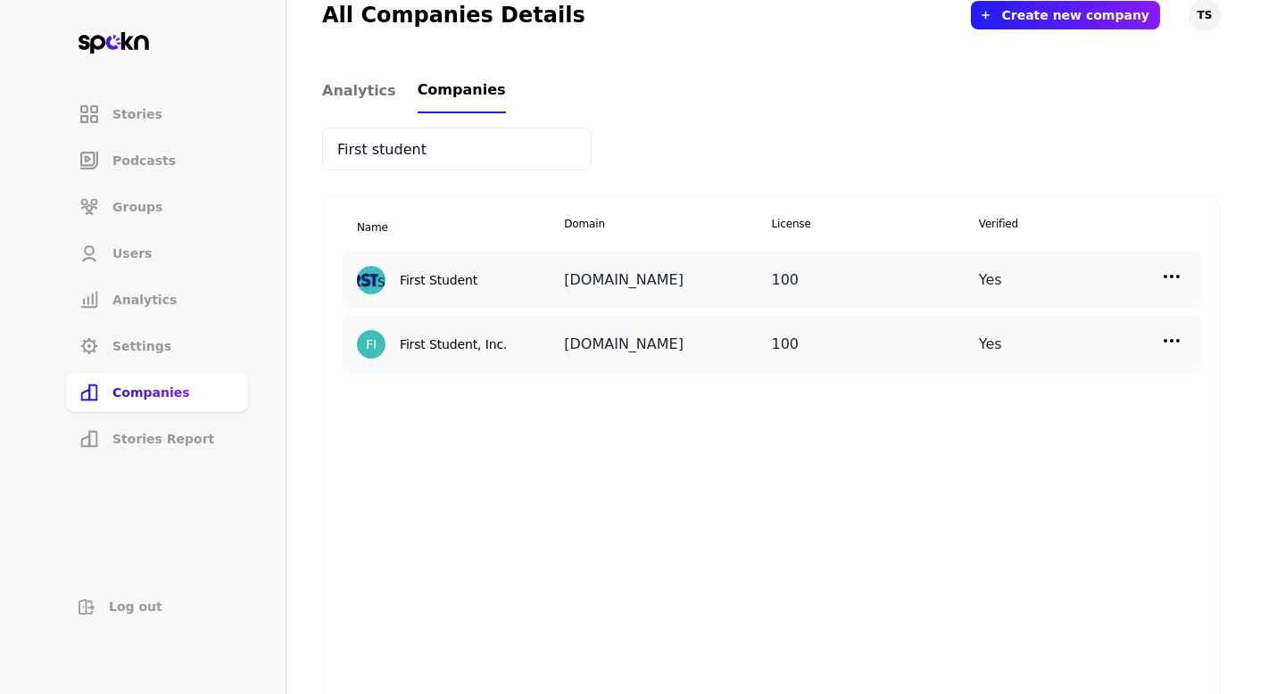
click at [1165, 334] on img at bounding box center [1171, 340] width 21 height 21
click at [1012, 453] on p "Add New User" at bounding box center [1011, 462] width 87 height 20
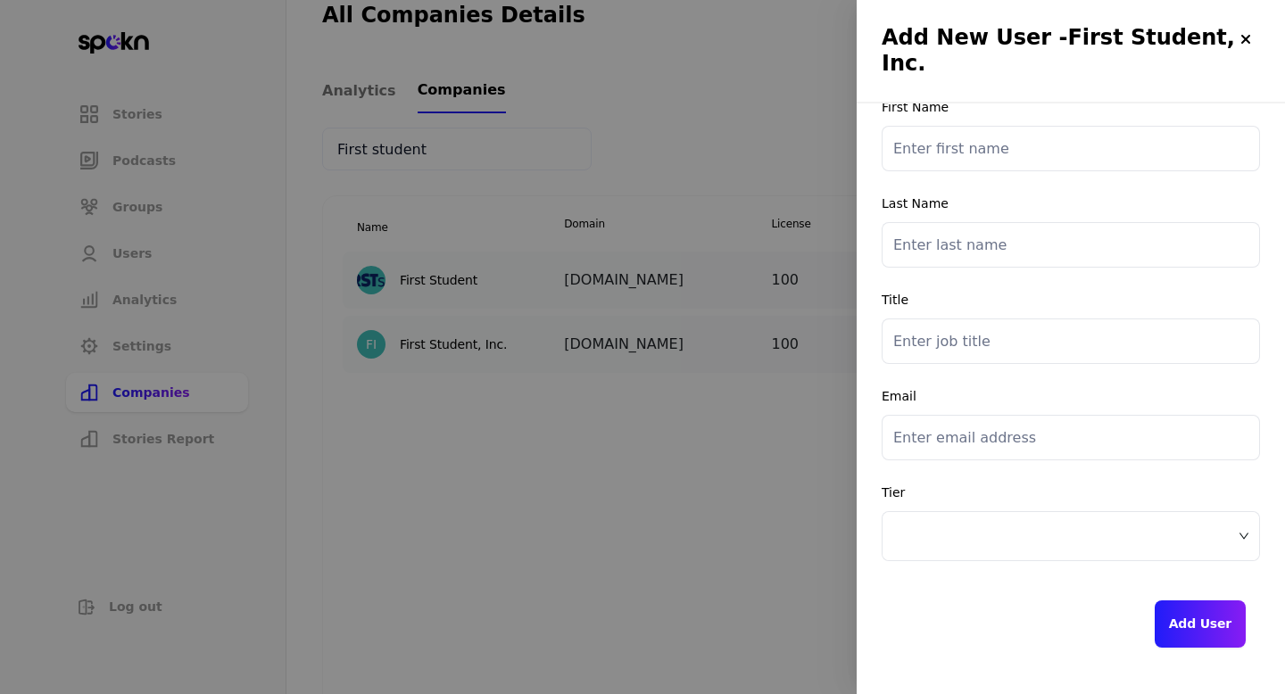
click at [994, 136] on input "text" at bounding box center [1071, 149] width 378 height 46
type input "[PERSON_NAME]"
click at [1006, 250] on input "text" at bounding box center [1071, 245] width 378 height 46
type input "[PERSON_NAME]"
click at [943, 344] on input "text" at bounding box center [1071, 342] width 378 height 46
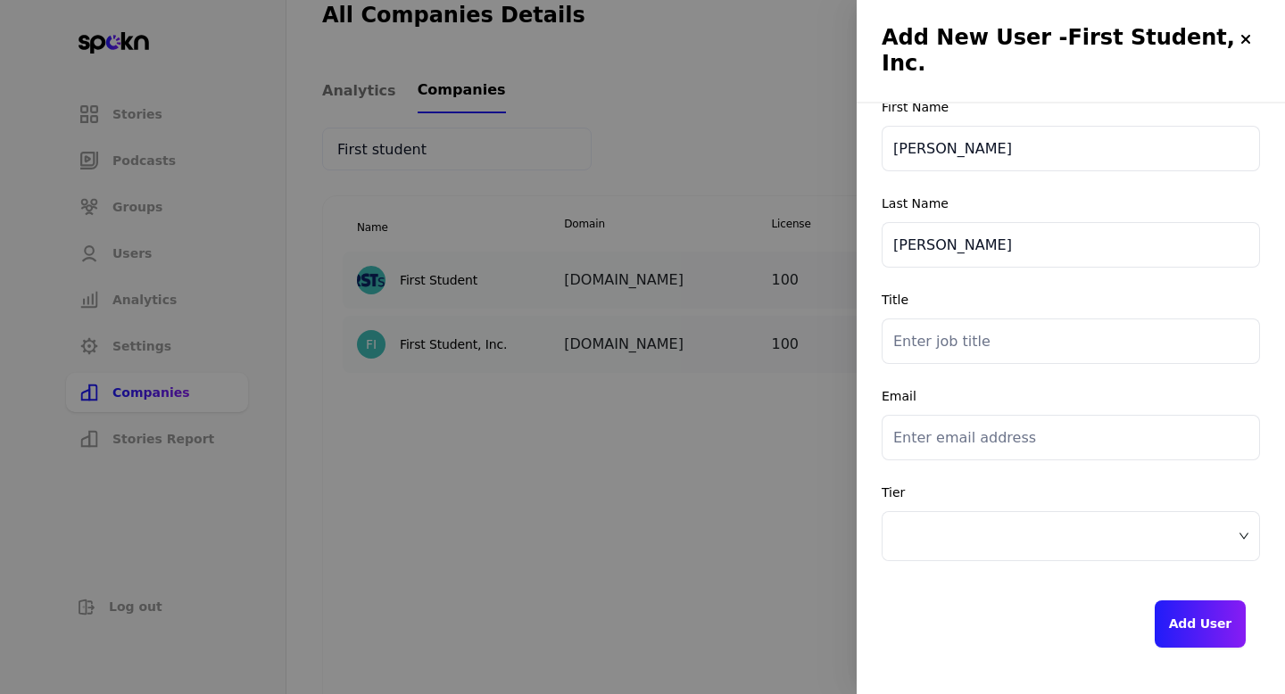
click at [991, 429] on input "email" at bounding box center [1071, 438] width 378 height 46
paste input "[PERSON_NAME][EMAIL_ADDRESS][PERSON_NAME][DOMAIN_NAME]"
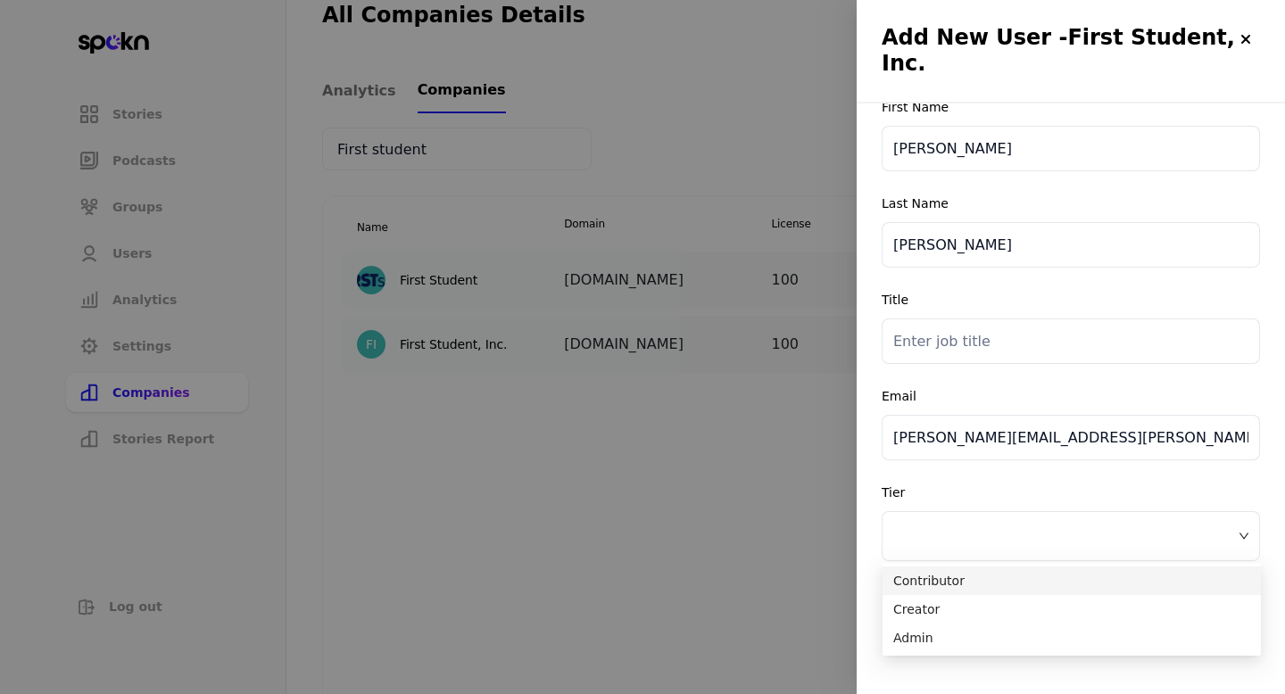
click at [1090, 526] on span at bounding box center [1070, 536] width 355 height 27
type input "[PERSON_NAME][EMAIL_ADDRESS][PERSON_NAME][DOMAIN_NAME]"
click at [939, 619] on div "Creator" at bounding box center [1071, 609] width 378 height 29
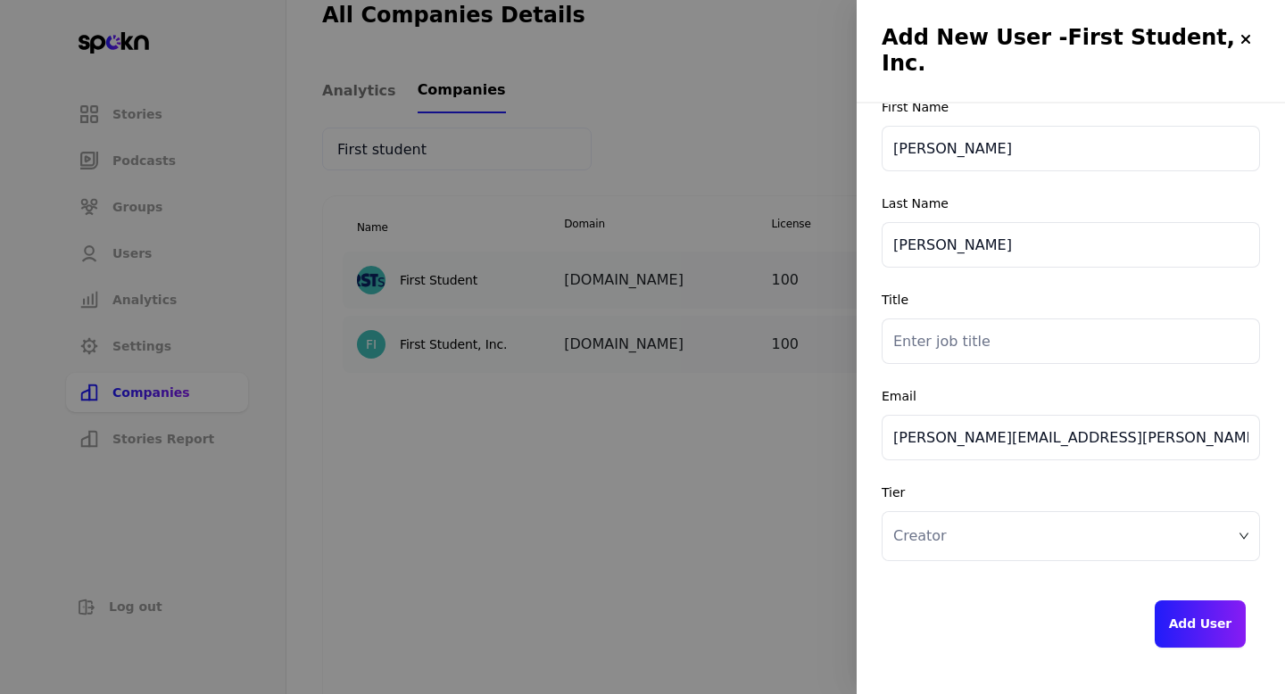
click at [1197, 619] on button "Add User" at bounding box center [1200, 624] width 91 height 47
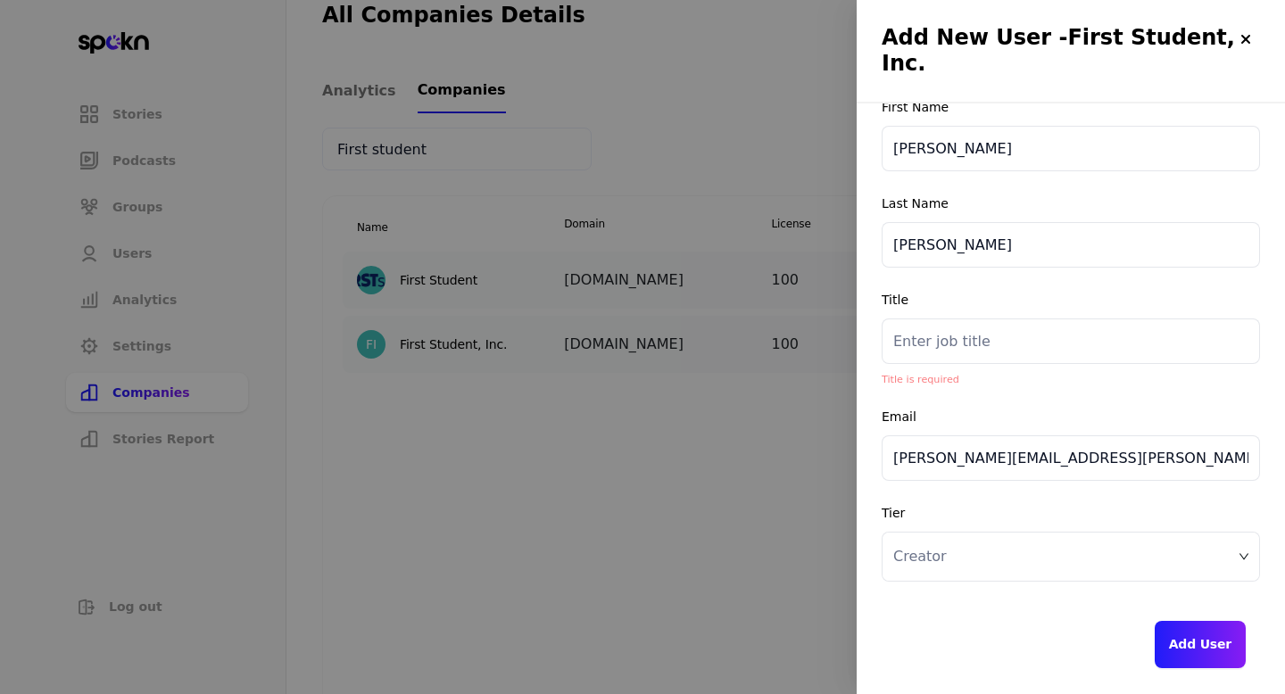
click at [1041, 328] on input "text" at bounding box center [1071, 342] width 378 height 46
paste input "Senior Director of Marketing and Communications"
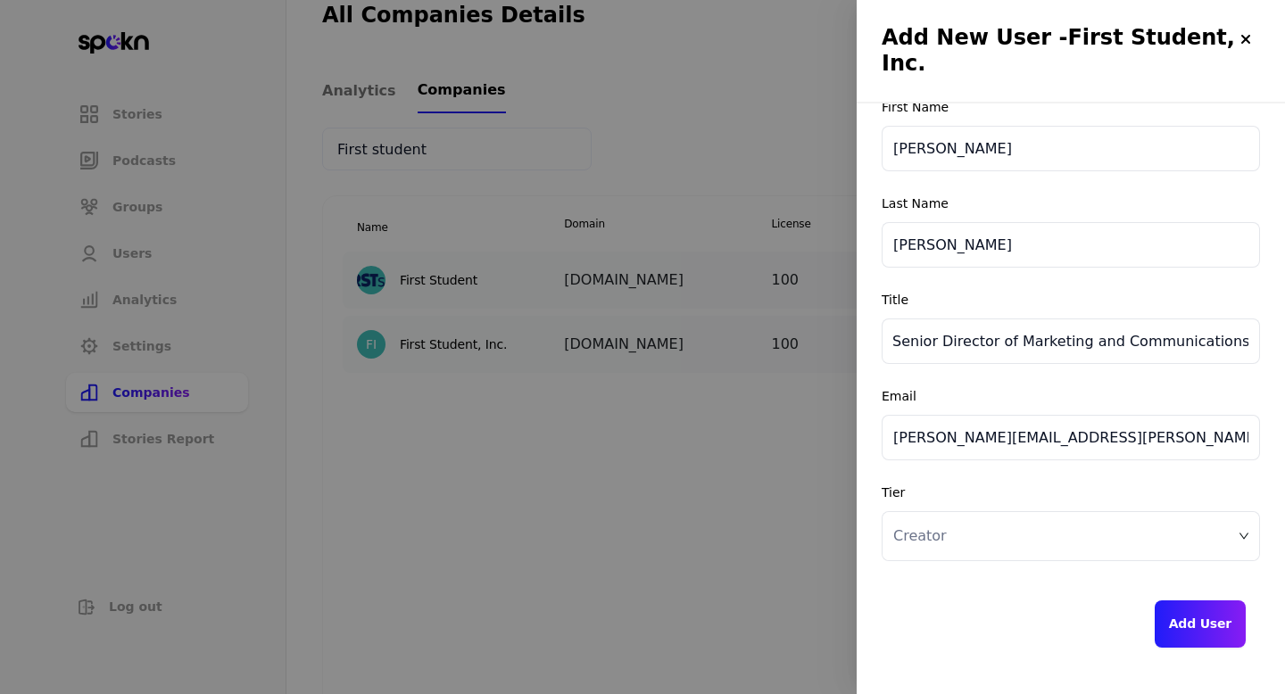
type input "Senior Director of Marketing and Communications"
click at [1201, 616] on button "Add User" at bounding box center [1200, 624] width 91 height 47
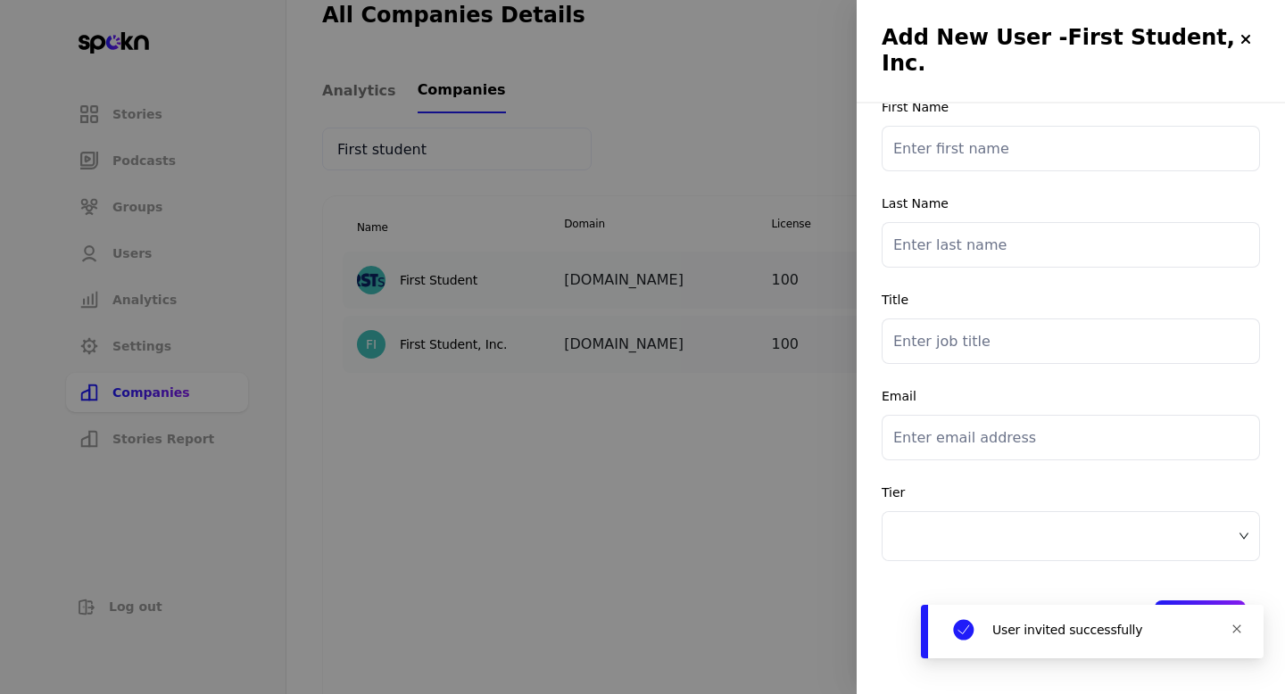
click at [1232, 626] on icon "close" at bounding box center [1236, 629] width 11 height 11
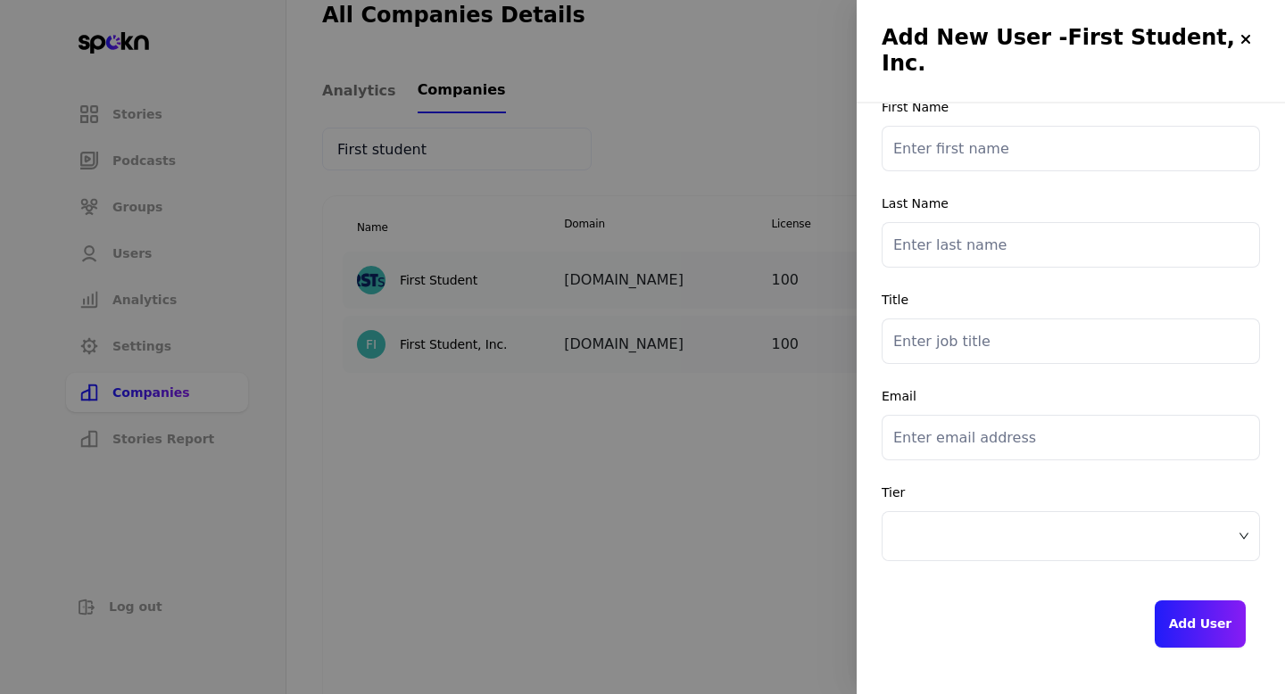
click at [782, 473] on div at bounding box center [642, 347] width 1285 height 694
